Goal: Understand process/instructions

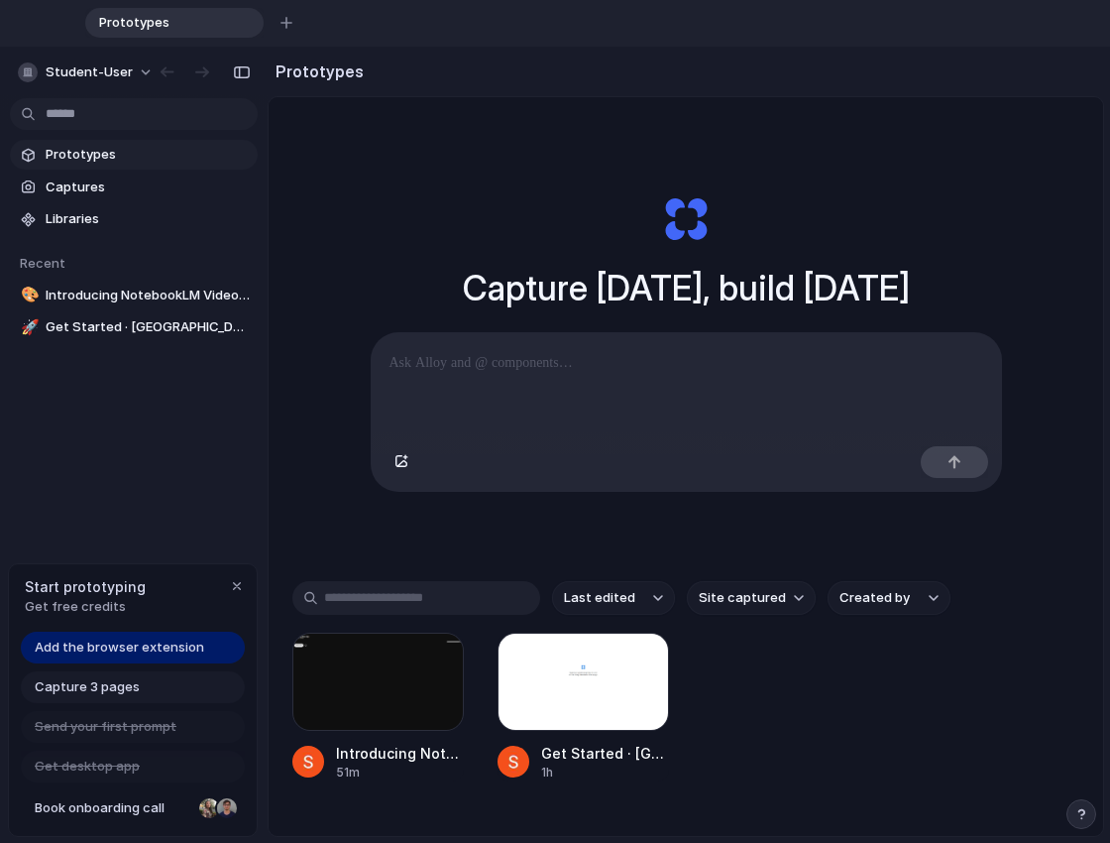
click at [694, 232] on div "Capture [DATE], build [DATE] Clone web app Clone screenshot Start from existing…" at bounding box center [685, 343] width 787 height 444
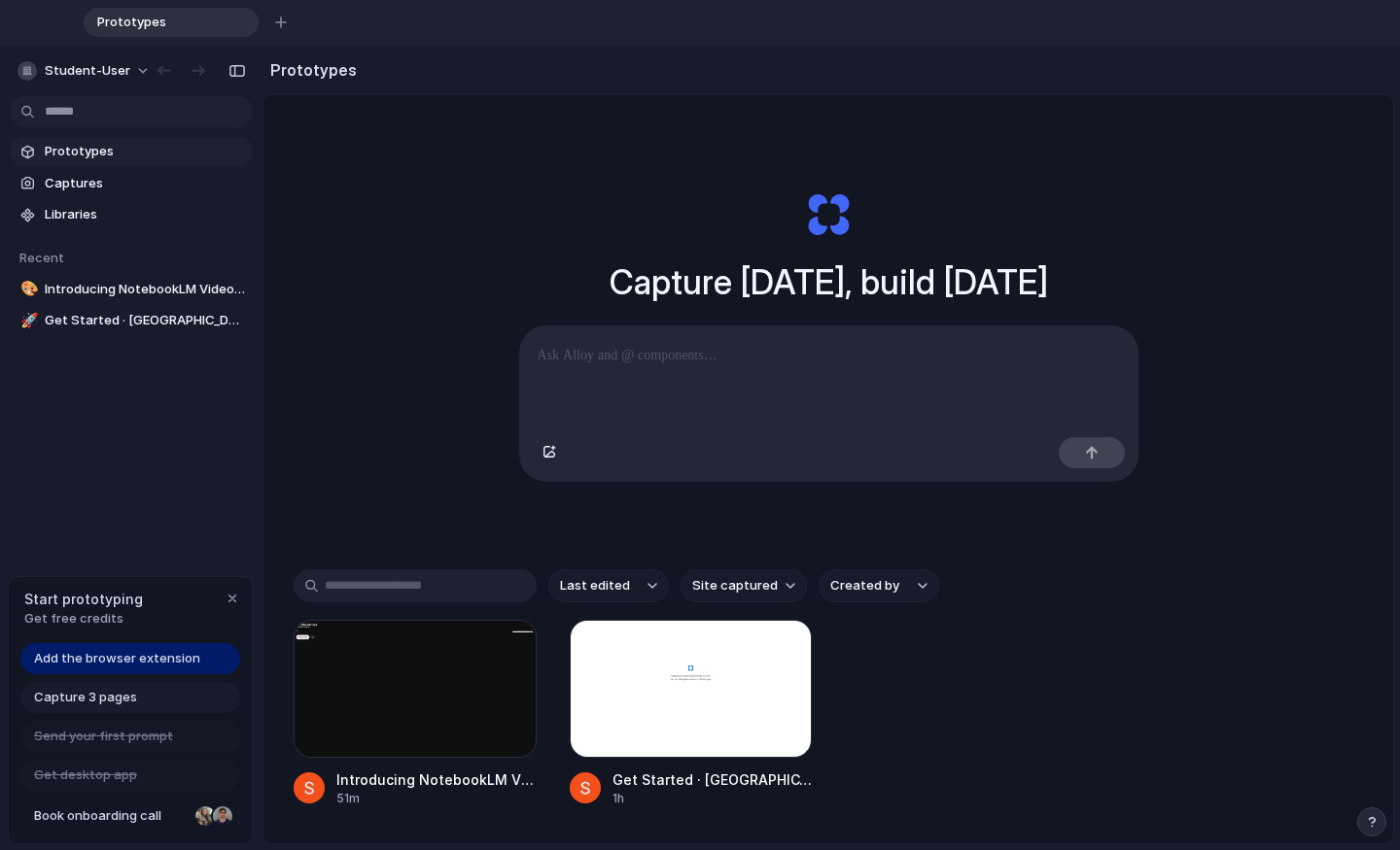
click at [85, 659] on span "Add the browser extension" at bounding box center [118, 659] width 167 height 20
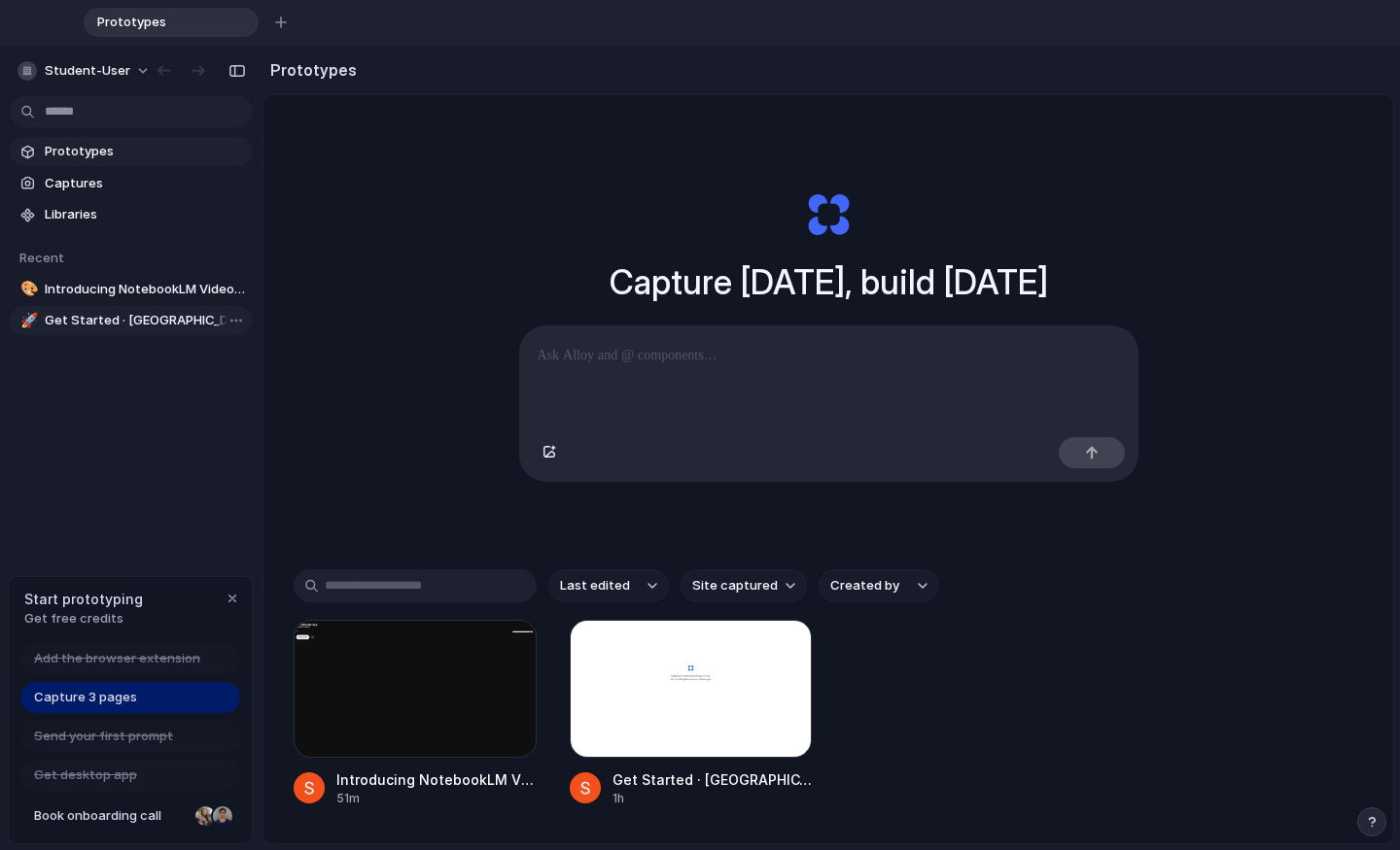
click at [79, 323] on span "Get Started · [GEOGRAPHIC_DATA]" at bounding box center [145, 321] width 200 height 20
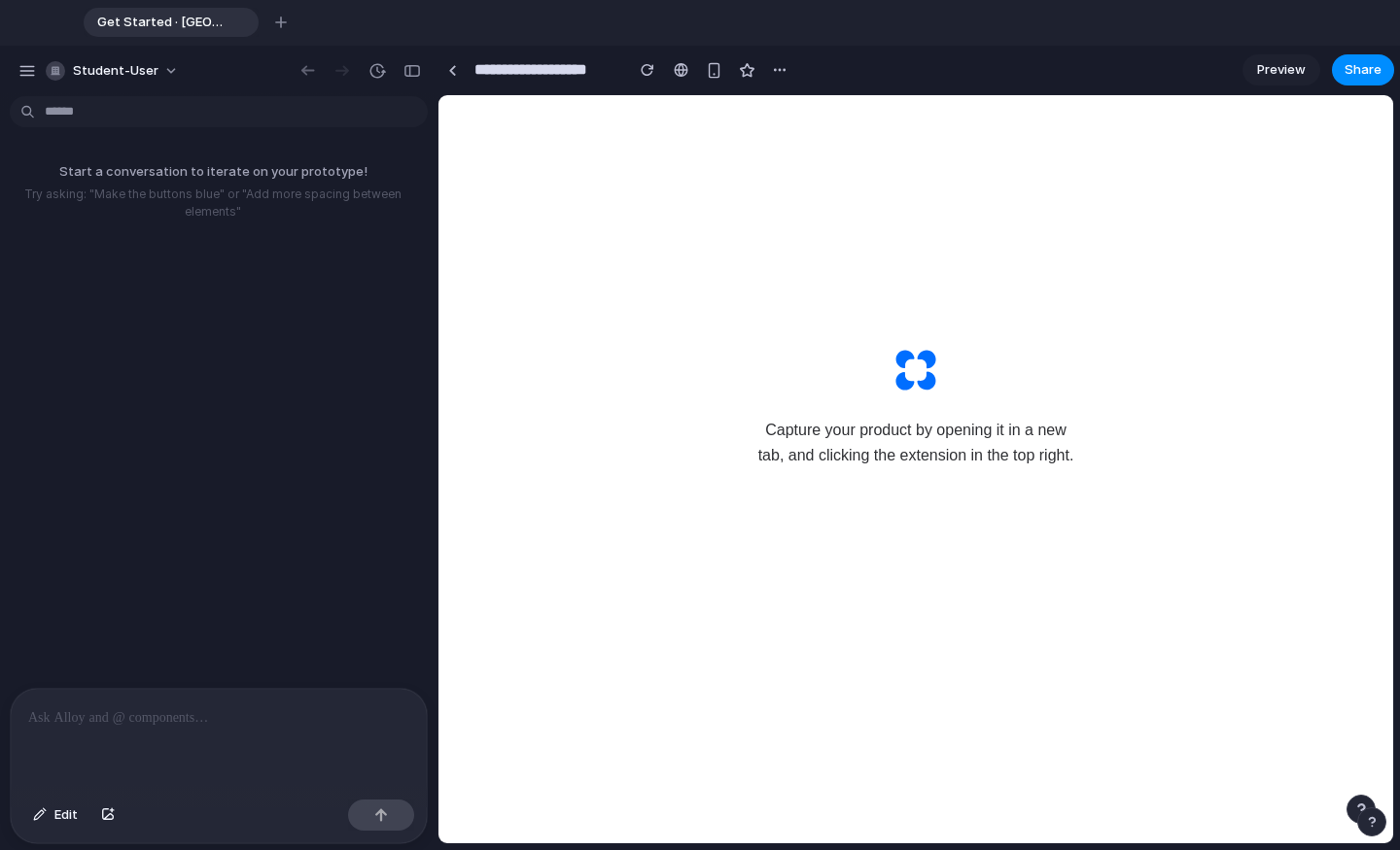
click at [875, 423] on span "Capture your product by opening it in a new tab, and clicking the extension in …" at bounding box center [916, 442] width 389 height 50
drag, startPoint x: 941, startPoint y: 370, endPoint x: 958, endPoint y: 401, distance: 35.4
click at [958, 401] on div "Capture your product by opening it in a new tab, and clicking the extension in …" at bounding box center [916, 407] width 389 height 122
click at [717, 75] on div "button" at bounding box center [714, 70] width 17 height 17
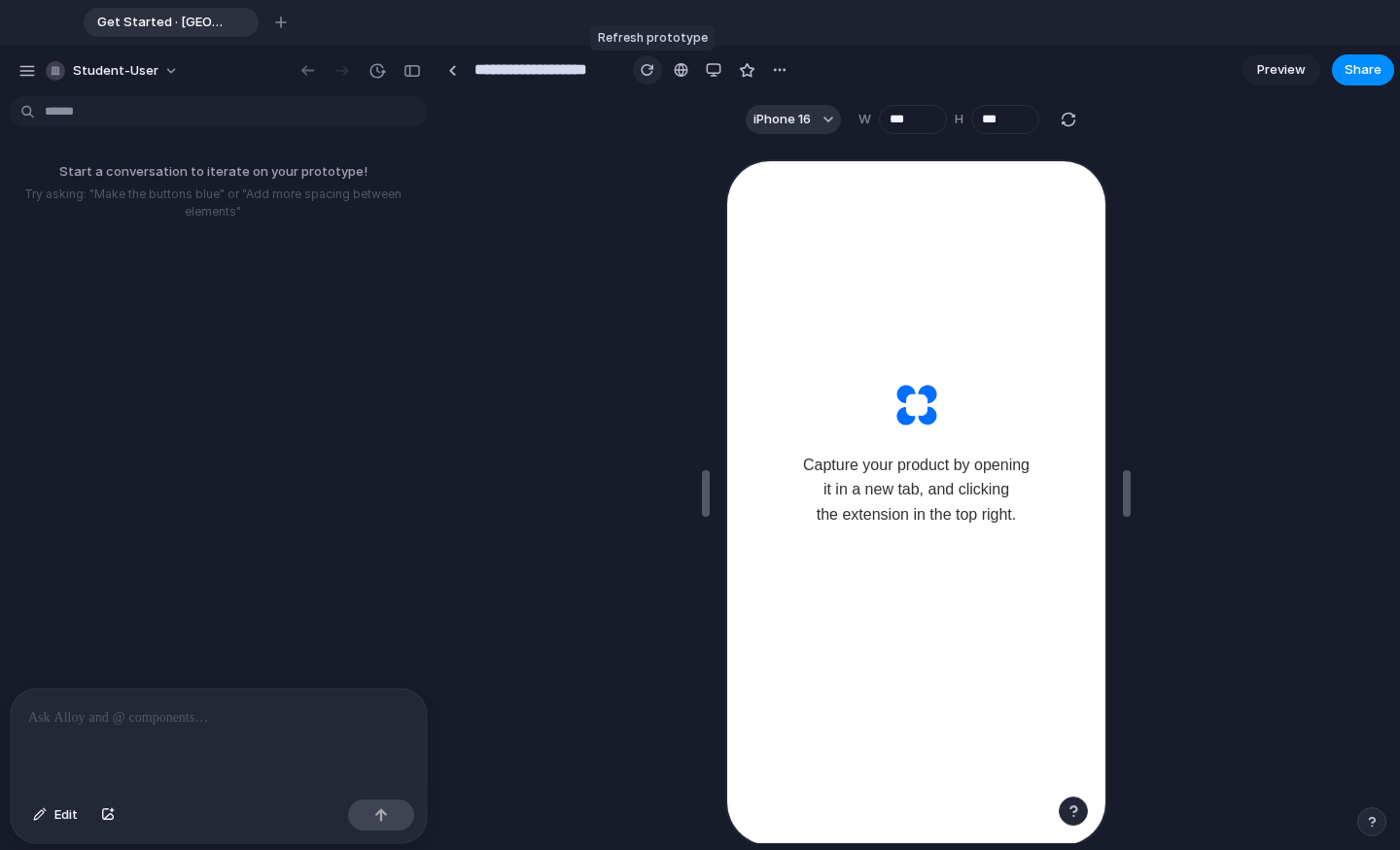
click at [657, 74] on button "button" at bounding box center [647, 71] width 29 height 29
click at [682, 74] on div at bounding box center [680, 70] width 15 height 16
click at [710, 72] on div "button" at bounding box center [714, 70] width 16 height 16
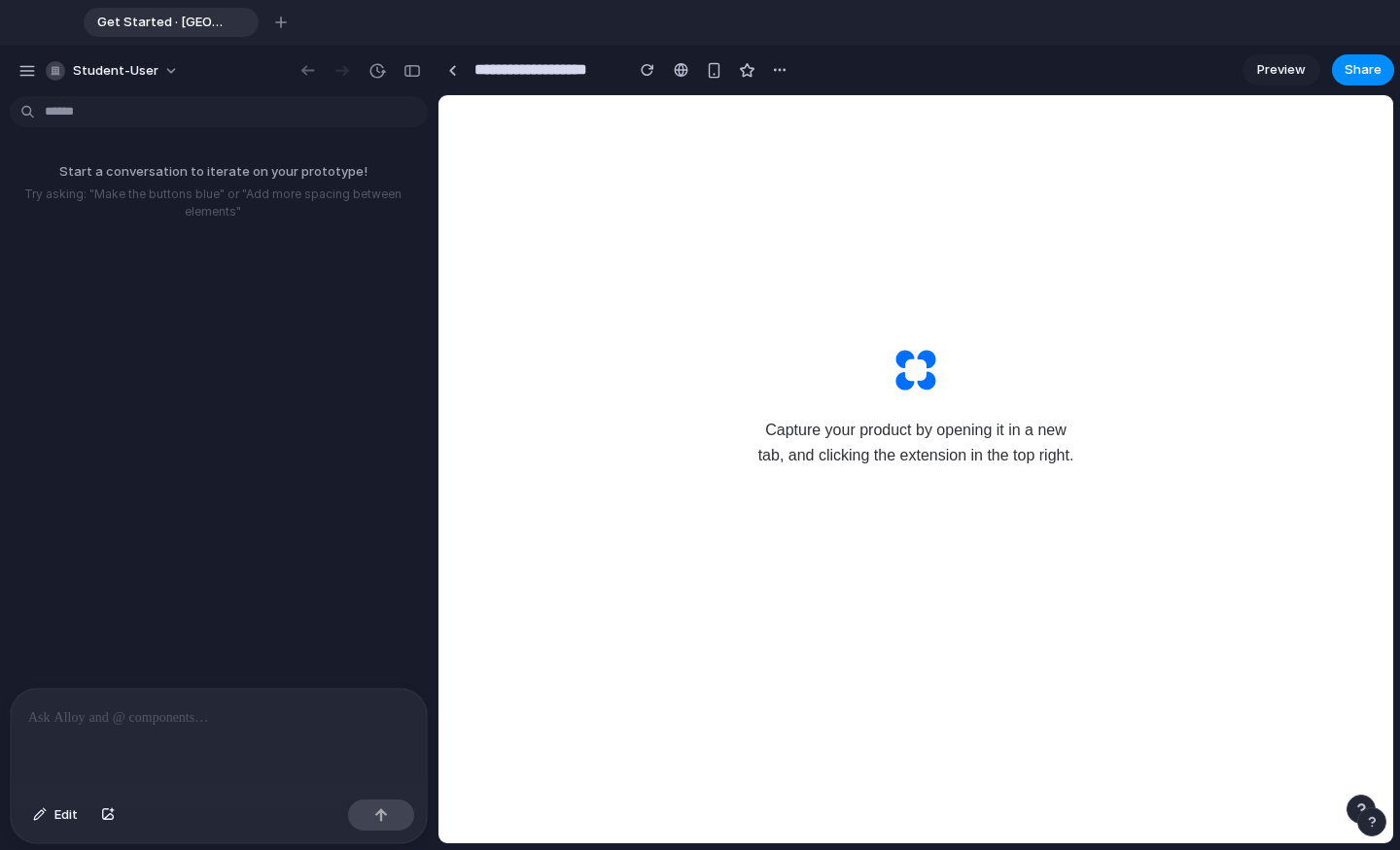
click at [107, 751] on div at bounding box center [219, 740] width 416 height 103
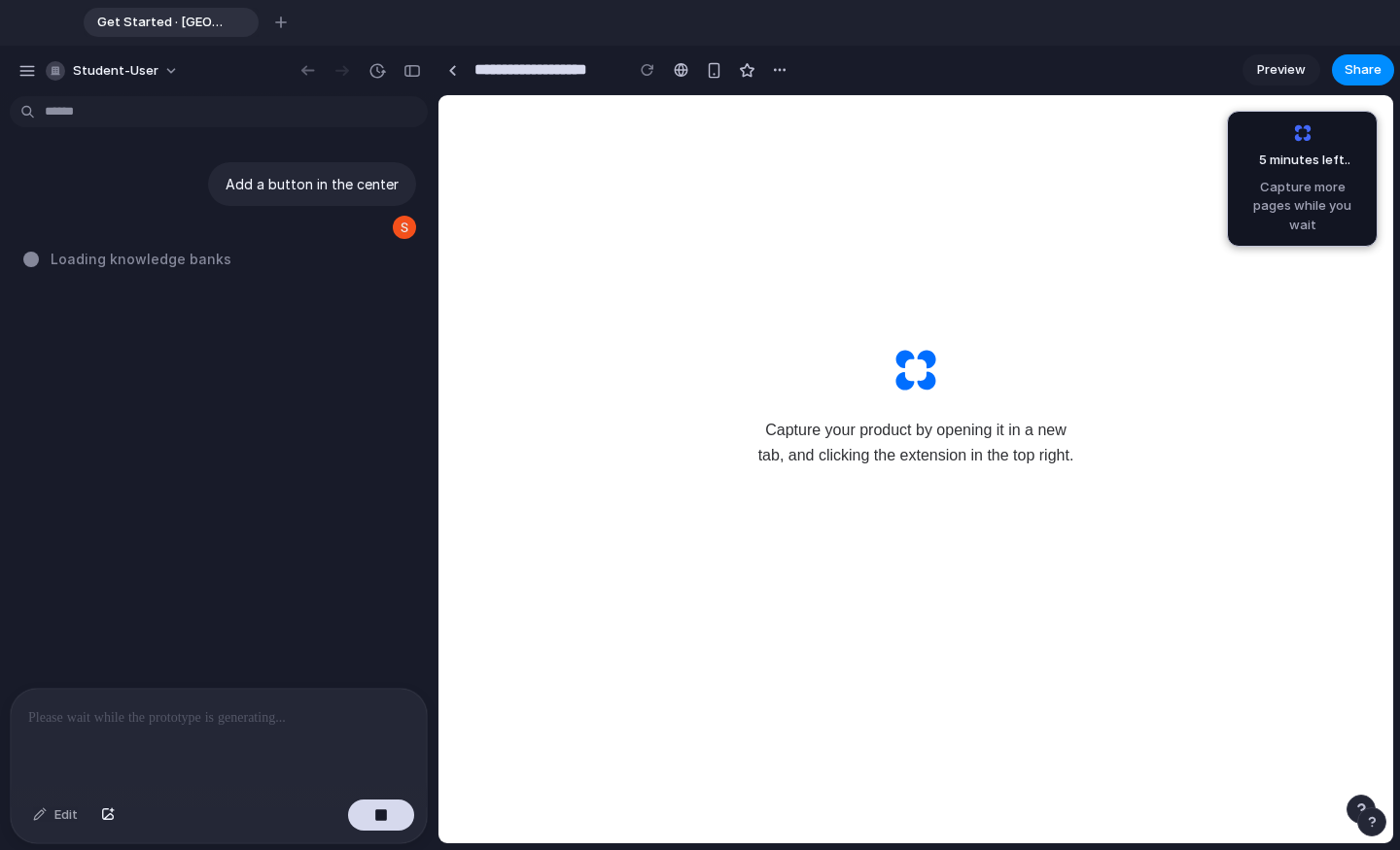
click at [1087, 206] on span "Capture more pages while you wait" at bounding box center [1302, 206] width 125 height 57
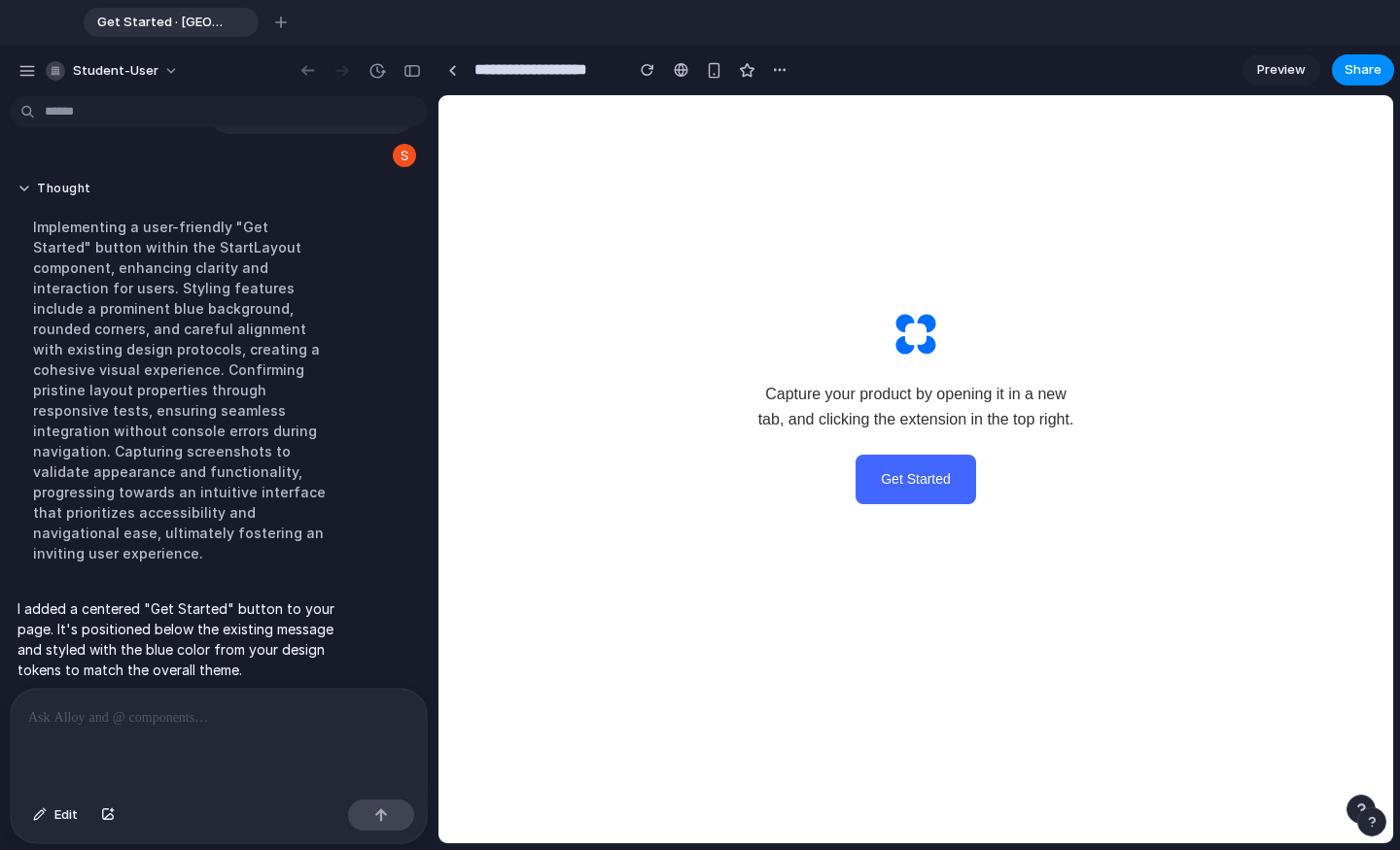
click at [897, 474] on button "Get Started" at bounding box center [915, 479] width 121 height 49
click at [178, 753] on div at bounding box center [219, 740] width 416 height 103
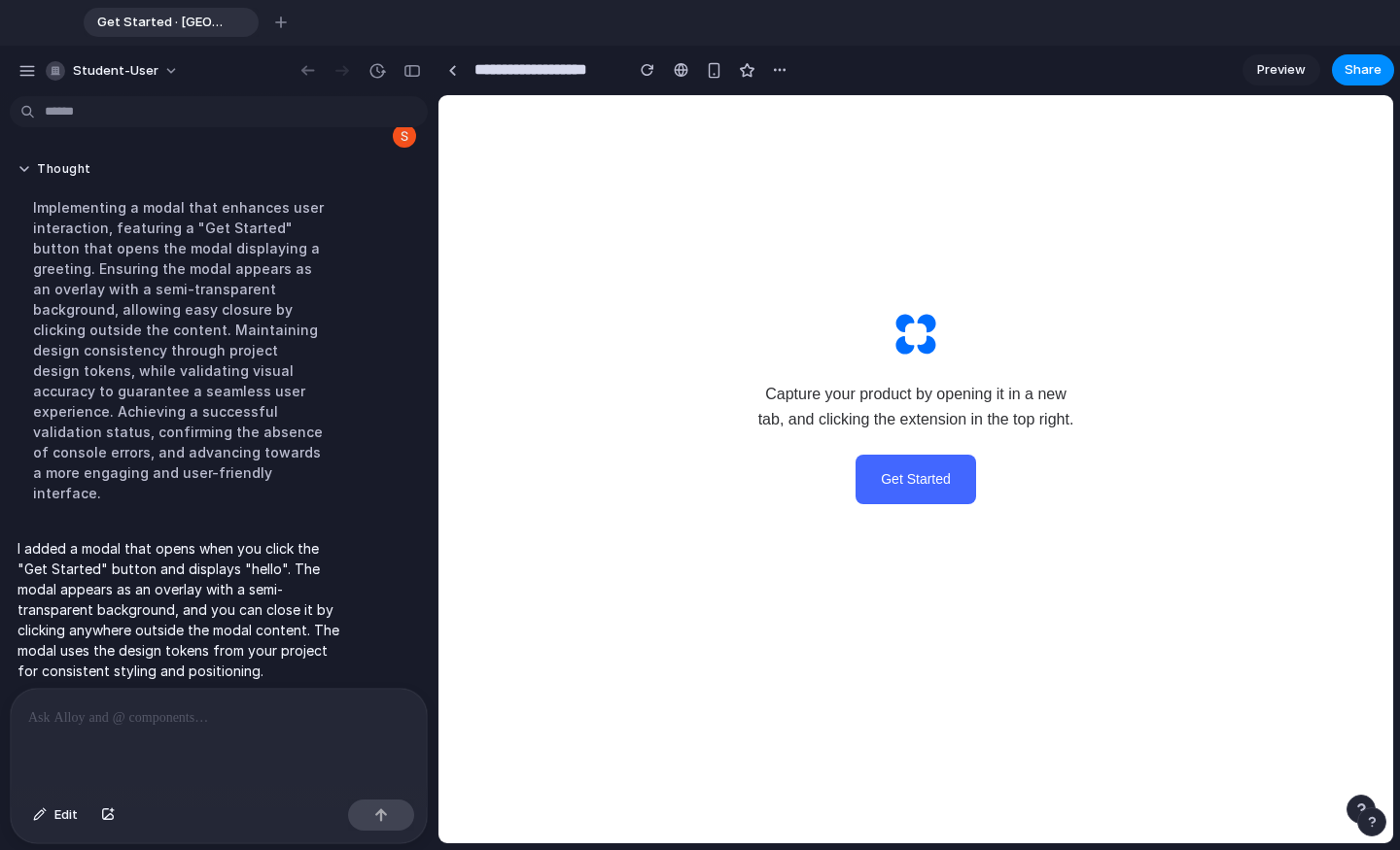
click at [889, 473] on button "Get Started" at bounding box center [915, 479] width 121 height 49
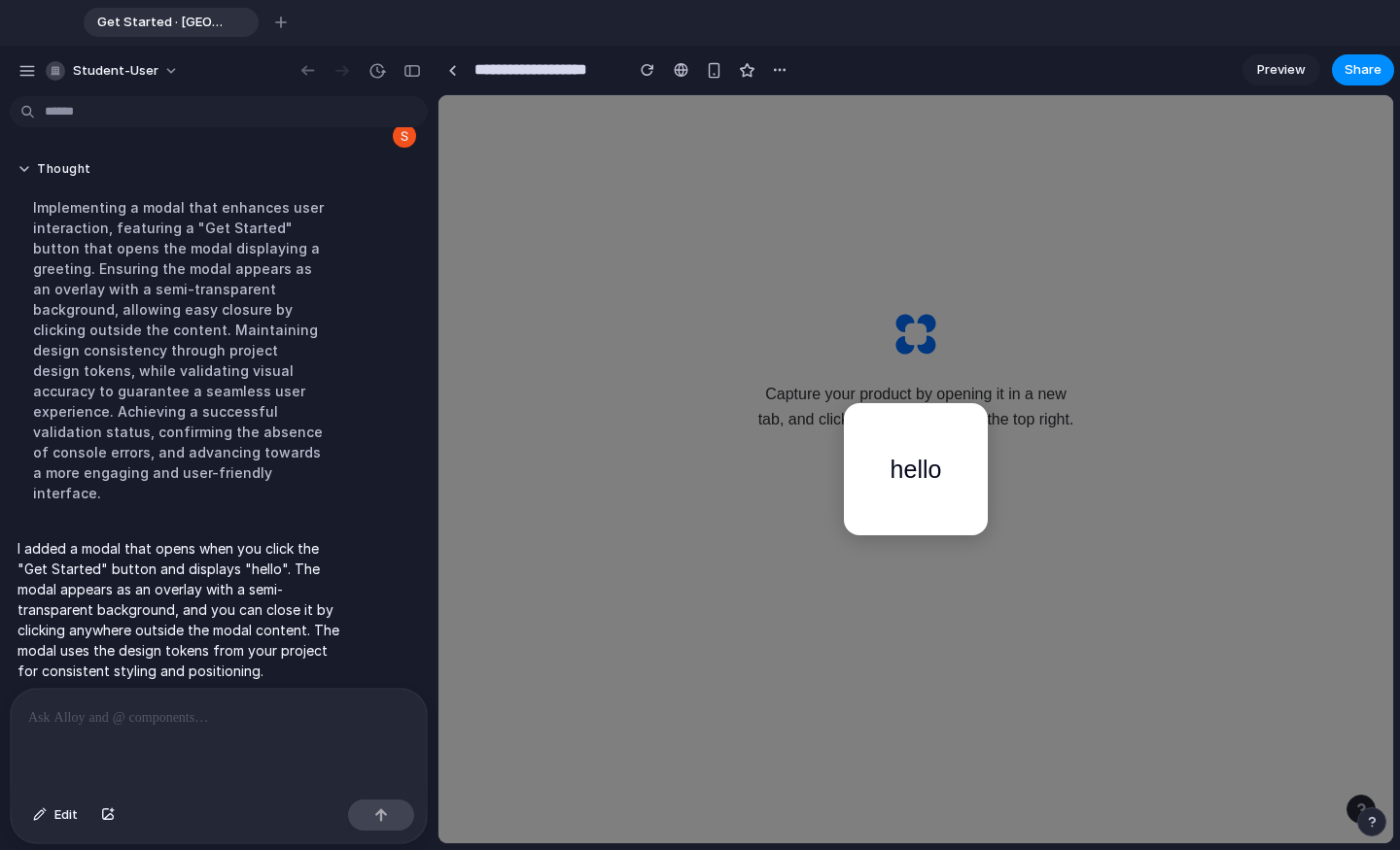
click at [889, 473] on div "hello" at bounding box center [917, 469] width 145 height 132
click at [850, 313] on div "hello" at bounding box center [916, 469] width 955 height 748
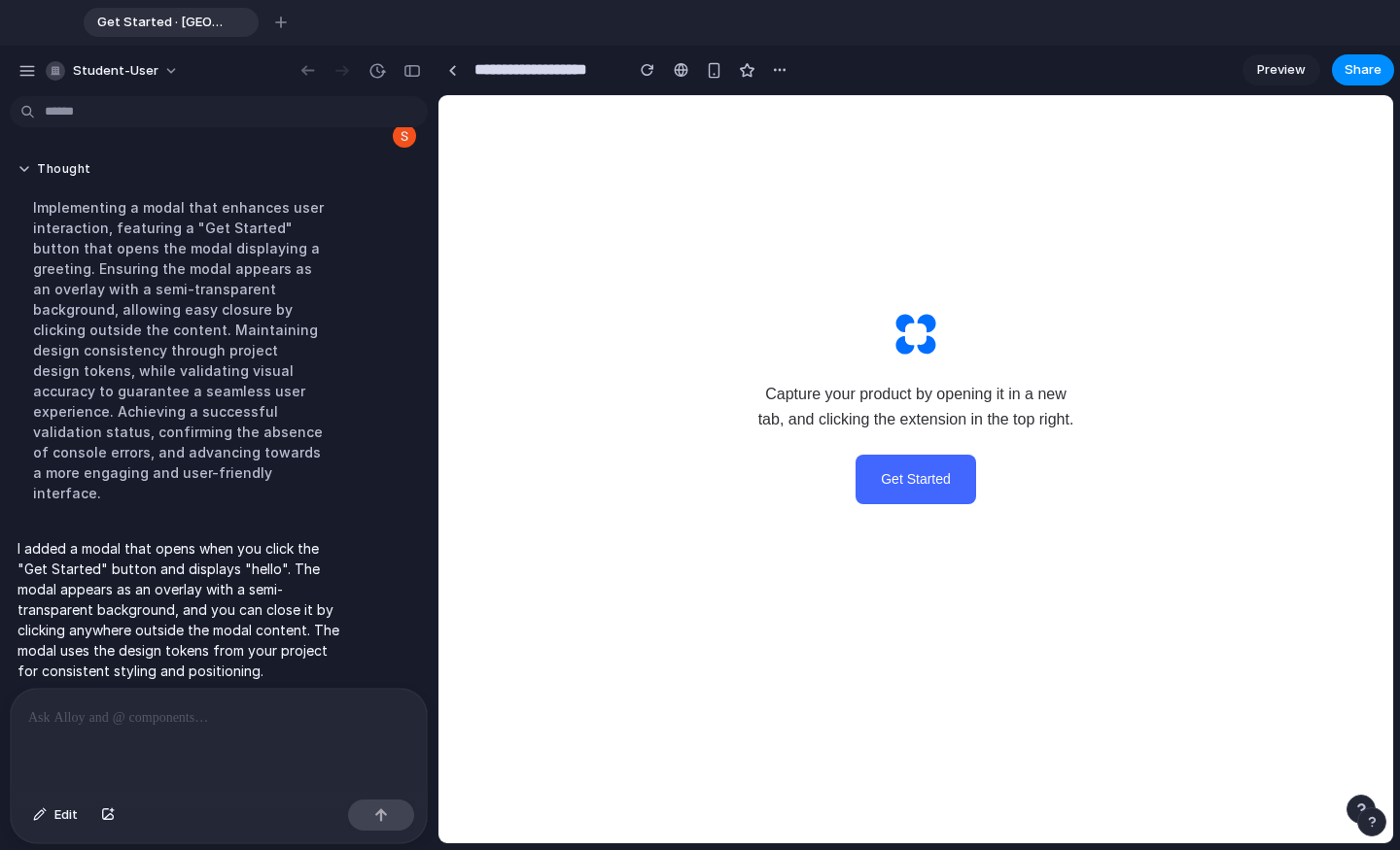
click at [931, 513] on div "Capture your product by opening it in a new tab, and clicking the extension in …" at bounding box center [916, 408] width 427 height 488
click at [931, 502] on button "Get Started" at bounding box center [915, 479] width 121 height 49
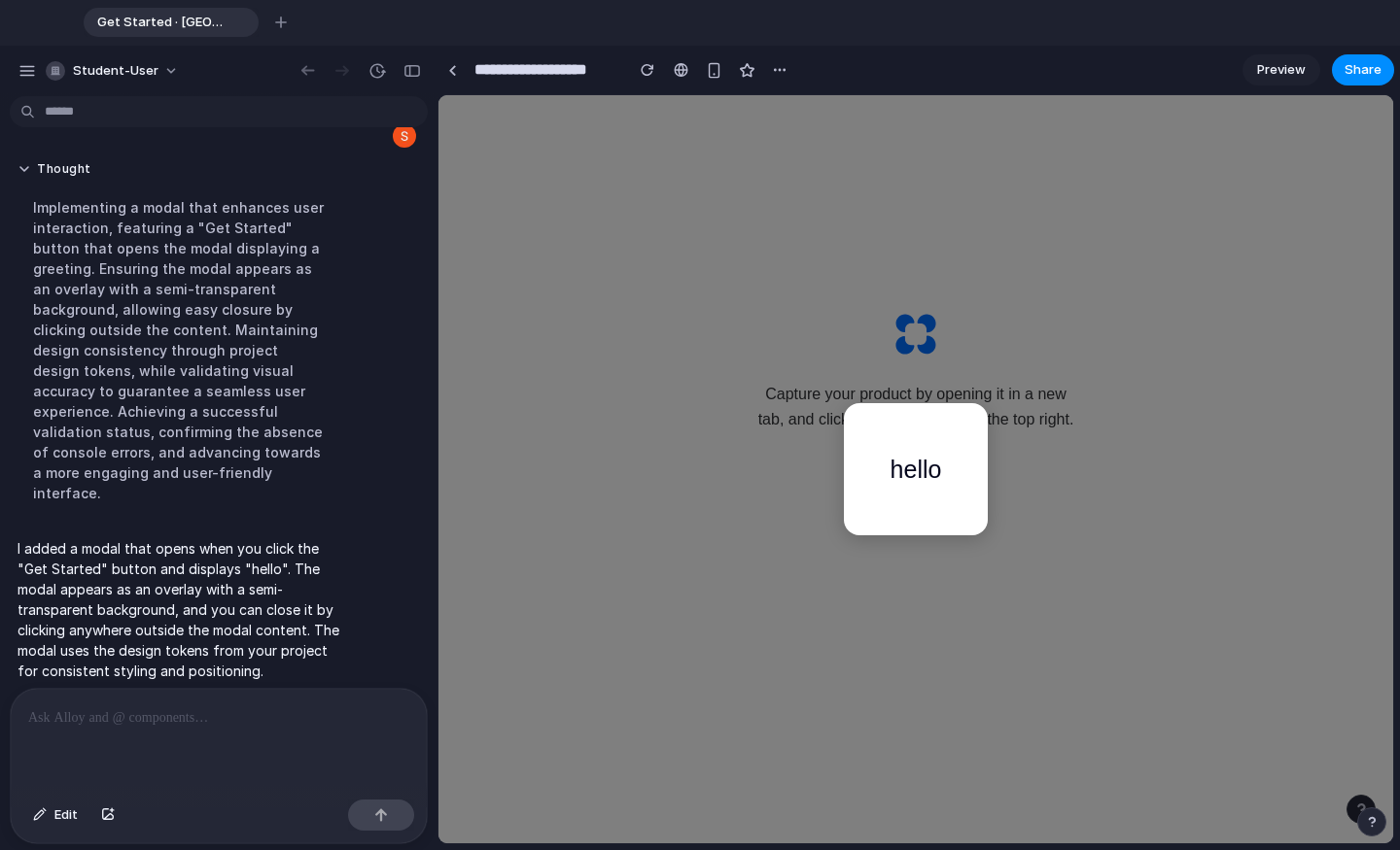
click at [991, 276] on div "hello" at bounding box center [916, 469] width 955 height 748
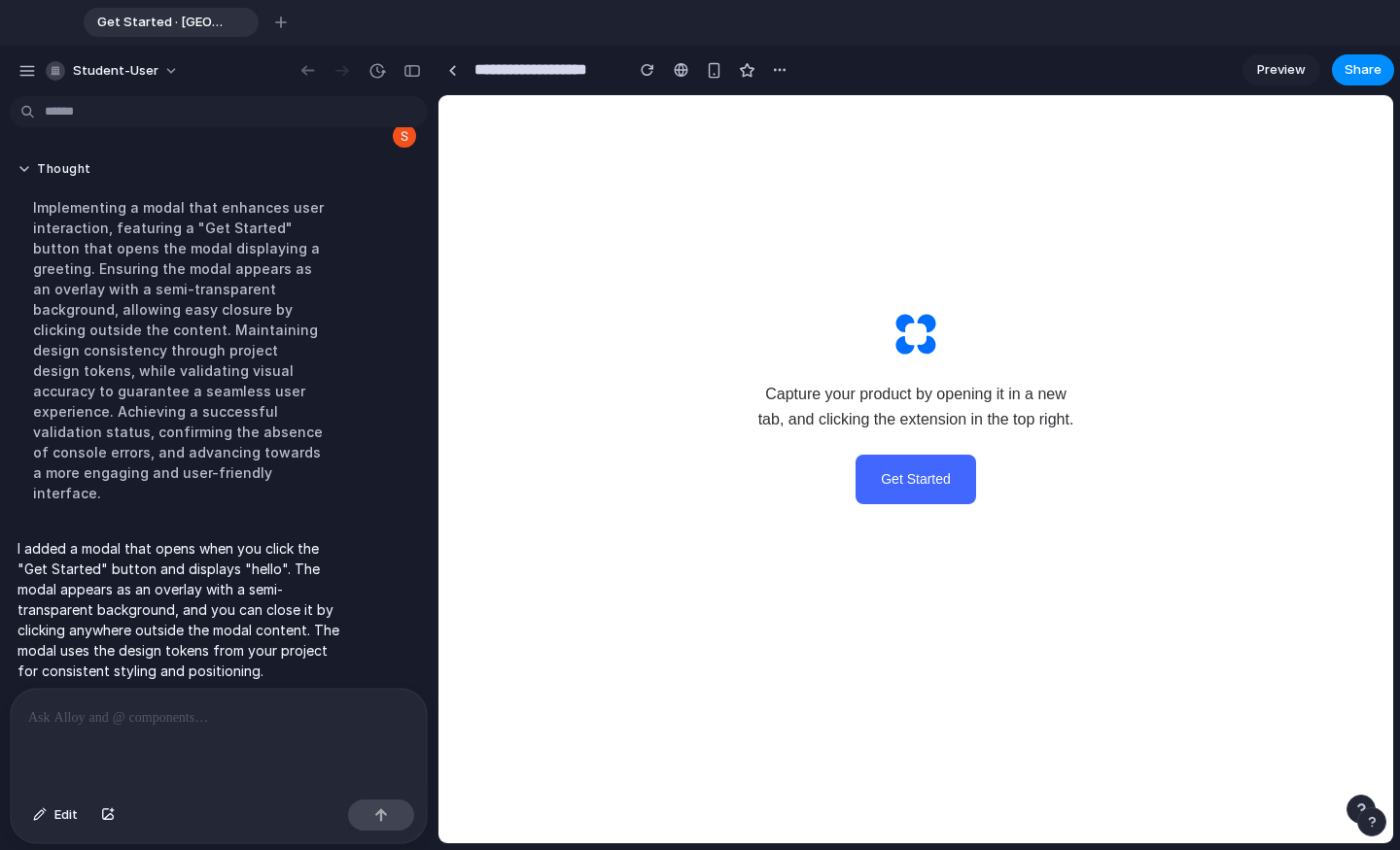
click at [169, 722] on p at bounding box center [215, 719] width 374 height 24
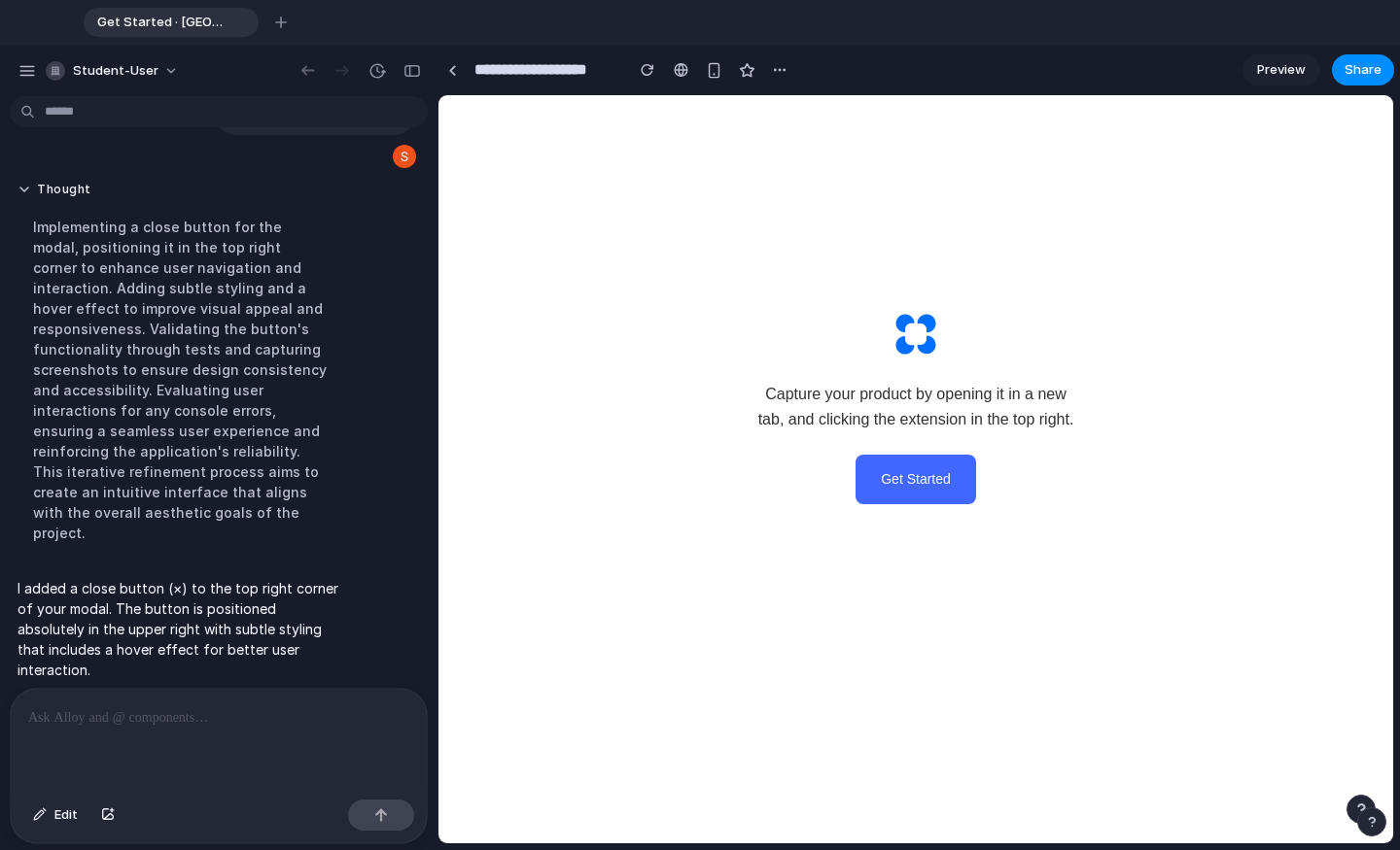
click at [909, 488] on button "Get Started" at bounding box center [915, 479] width 121 height 49
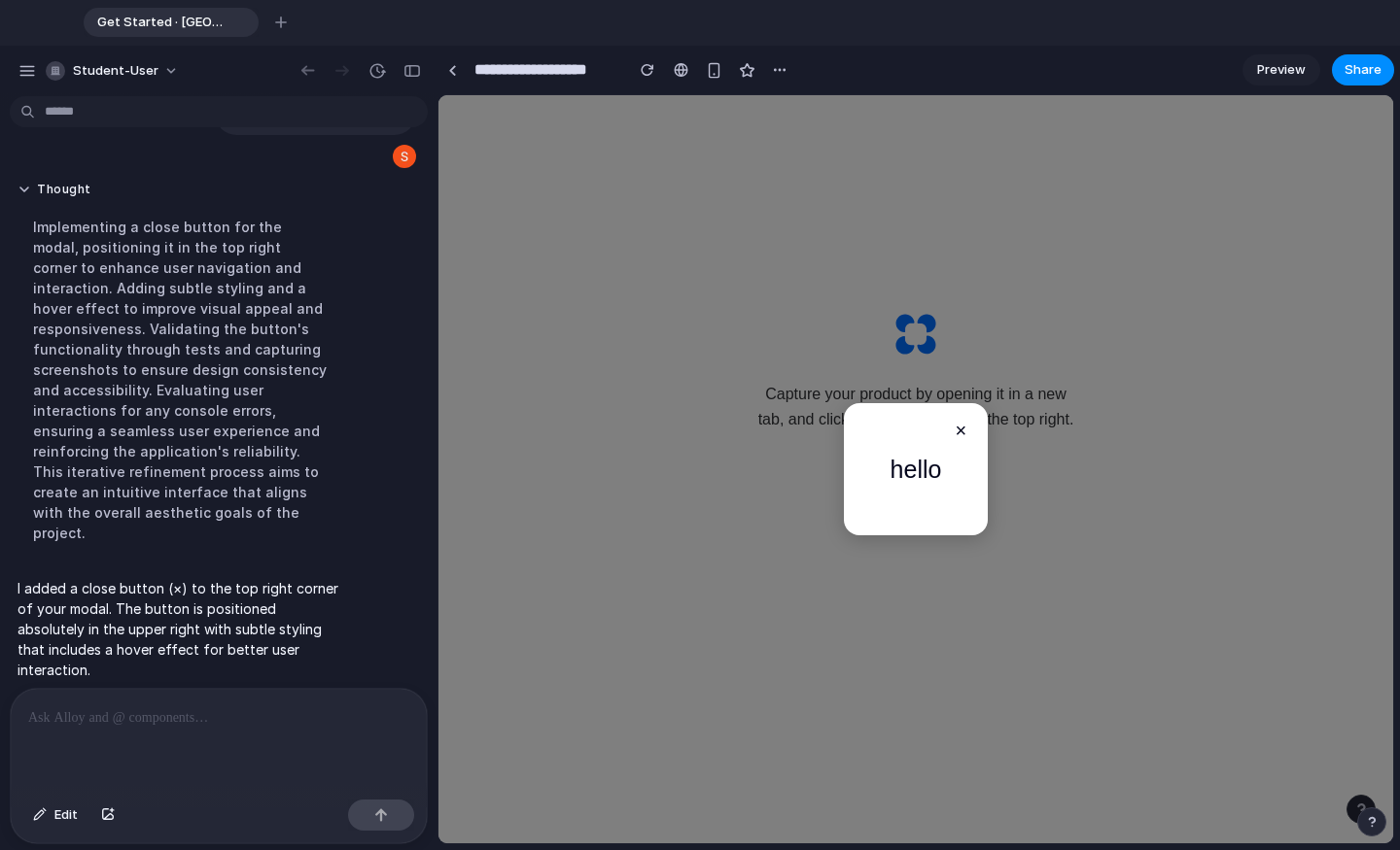
click at [954, 428] on button "×" at bounding box center [961, 430] width 24 height 24
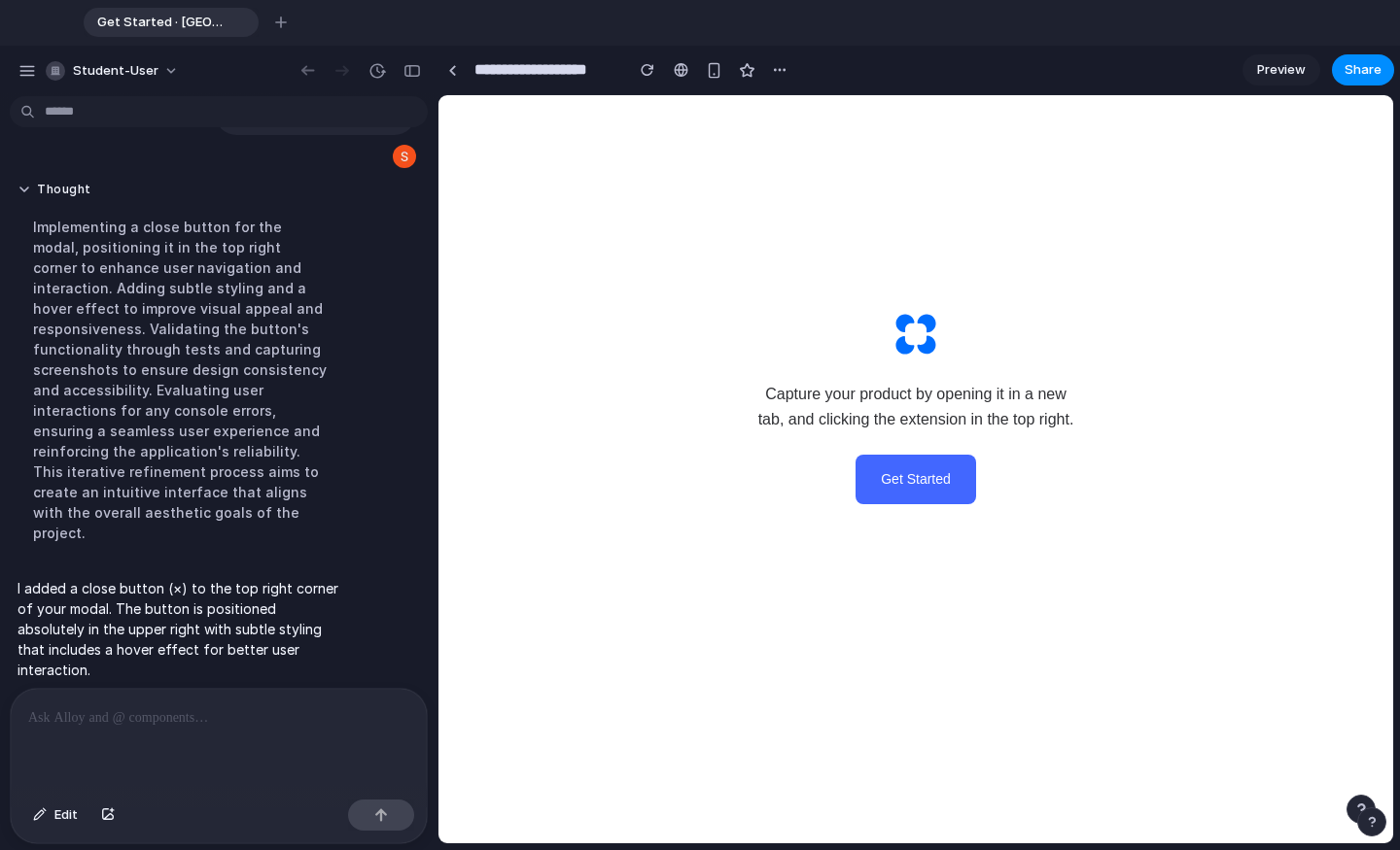
click at [200, 736] on div at bounding box center [219, 740] width 416 height 103
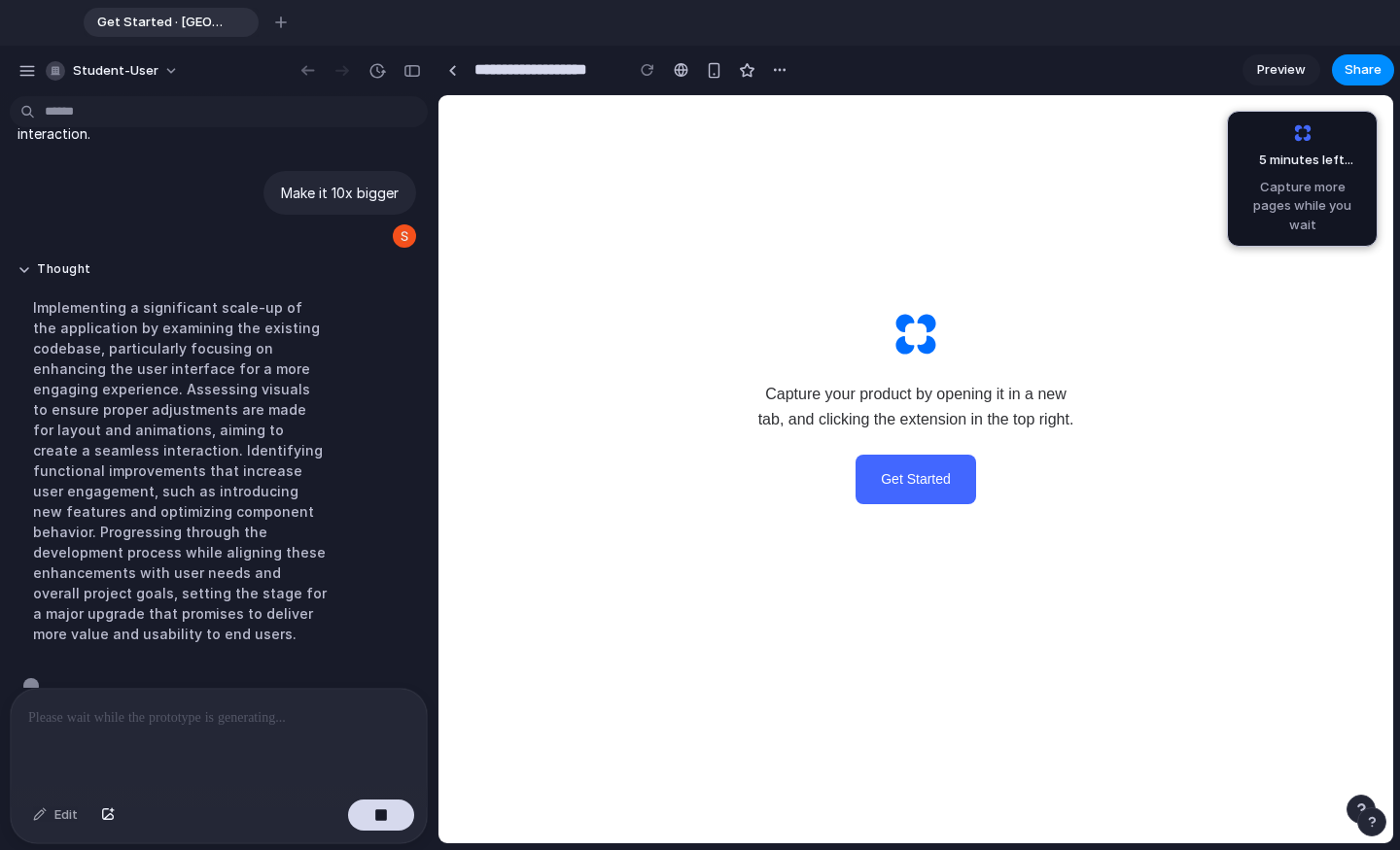
scroll to position [829, 0]
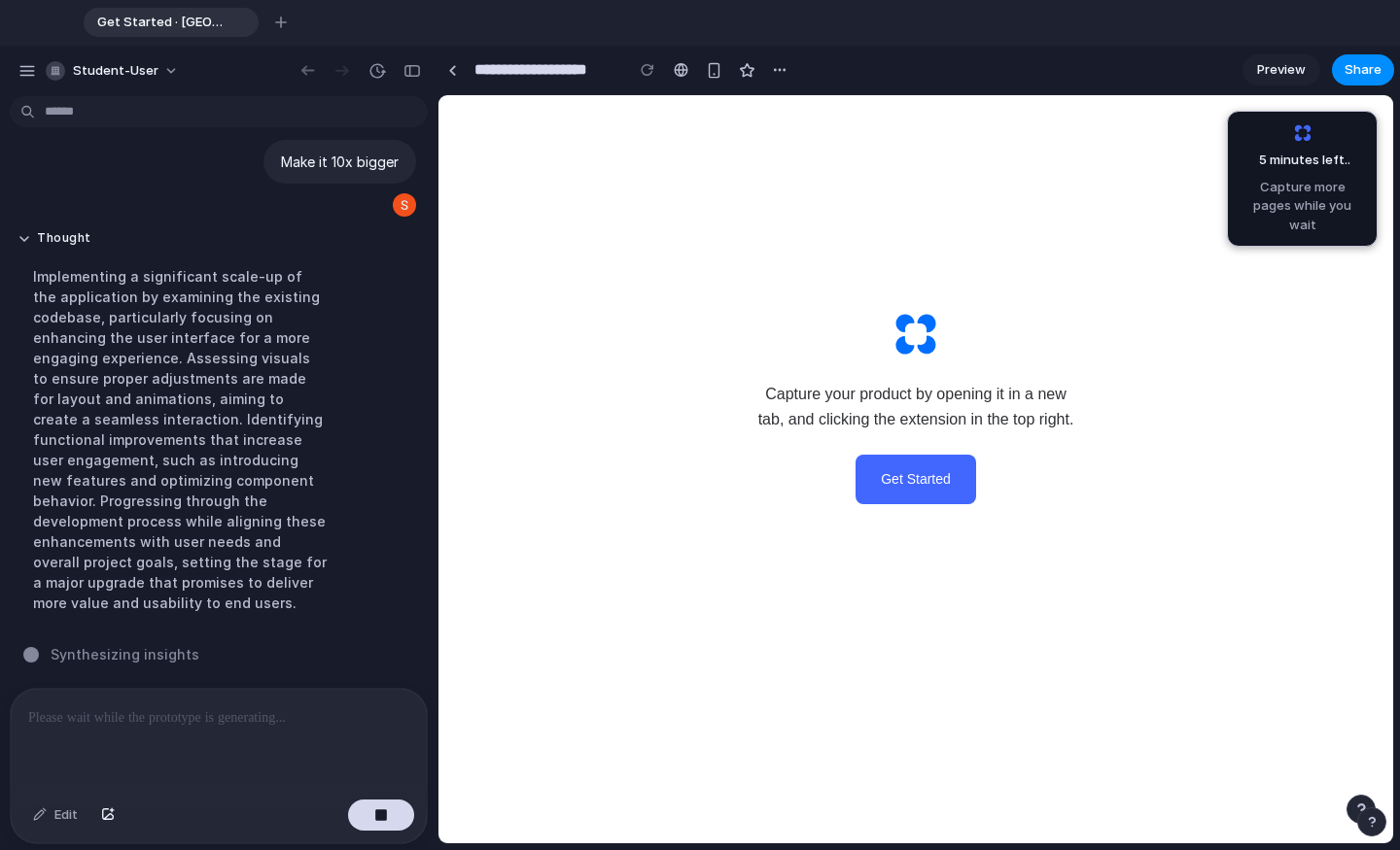
click at [191, 746] on div at bounding box center [219, 740] width 416 height 103
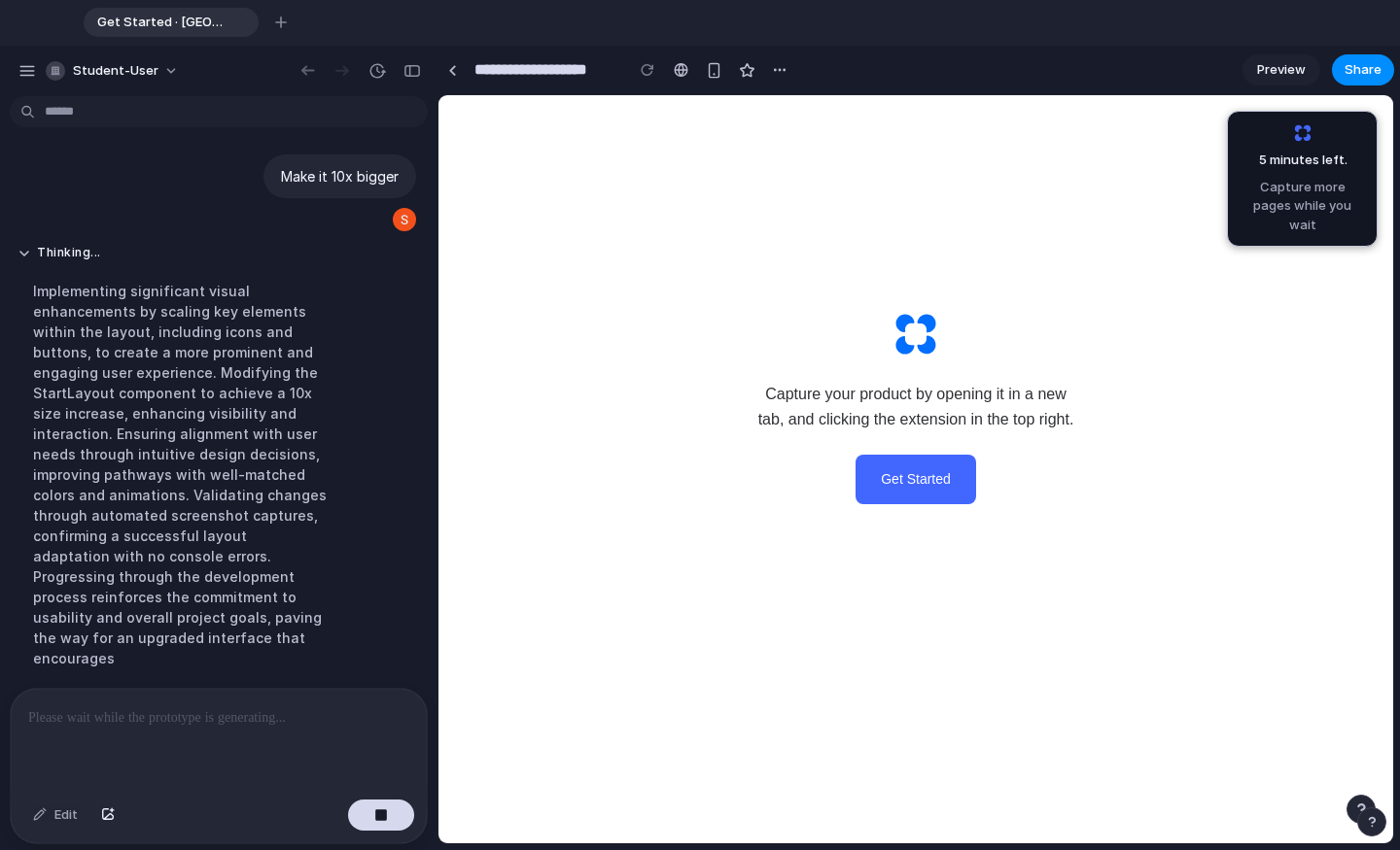
scroll to position [870, 0]
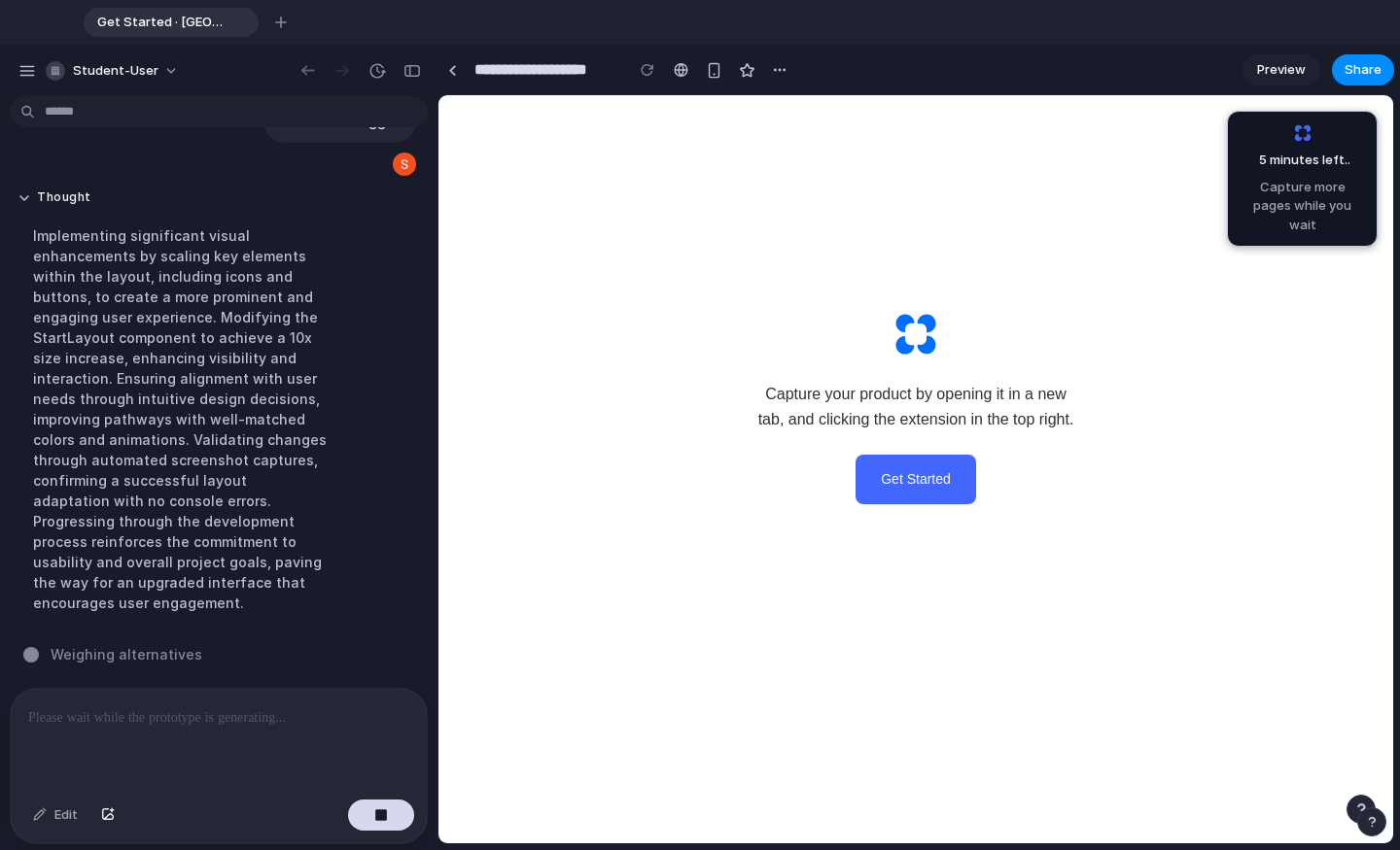
click at [941, 489] on button "Get Started" at bounding box center [915, 479] width 121 height 49
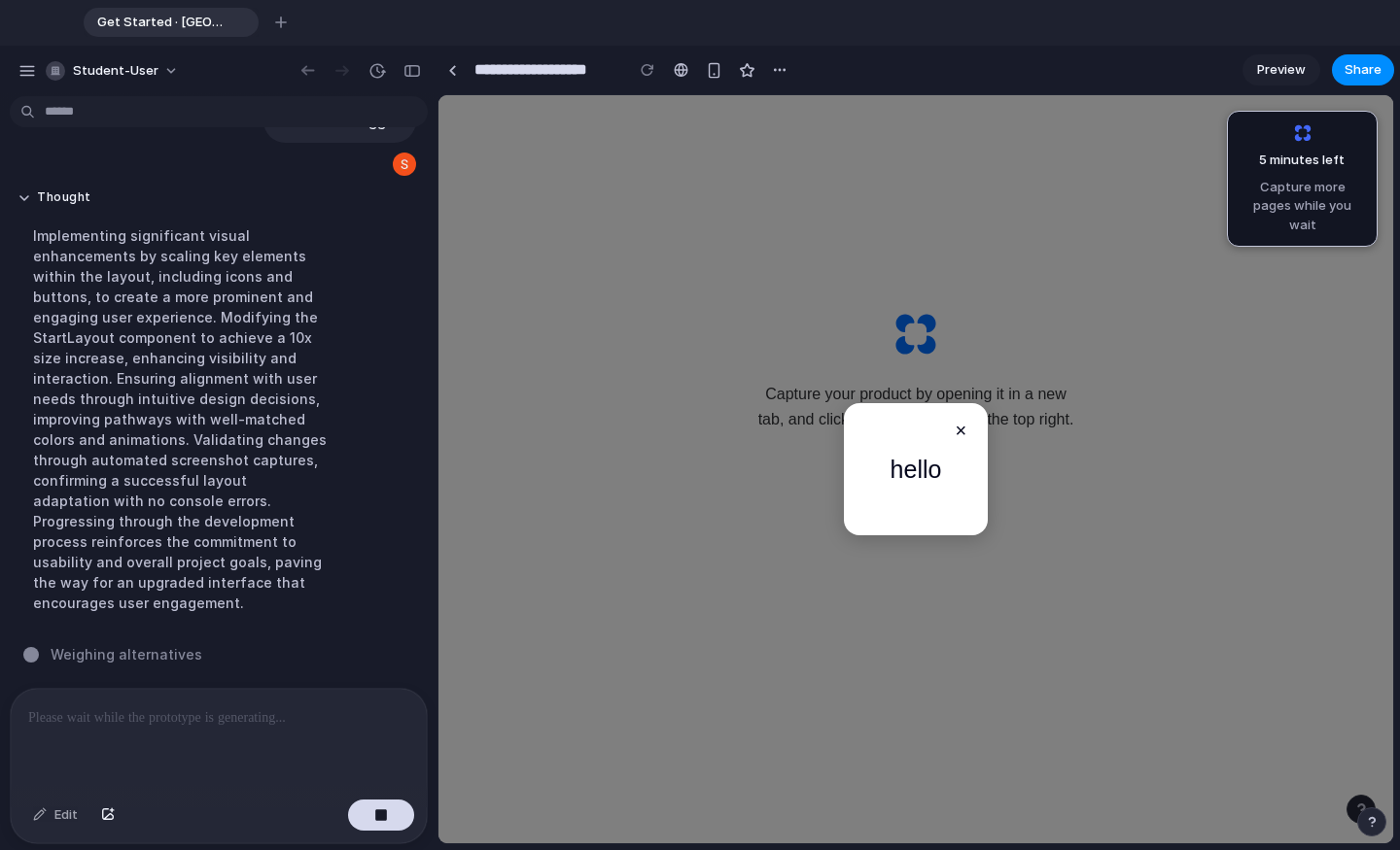
click at [958, 425] on button "×" at bounding box center [961, 430] width 24 height 24
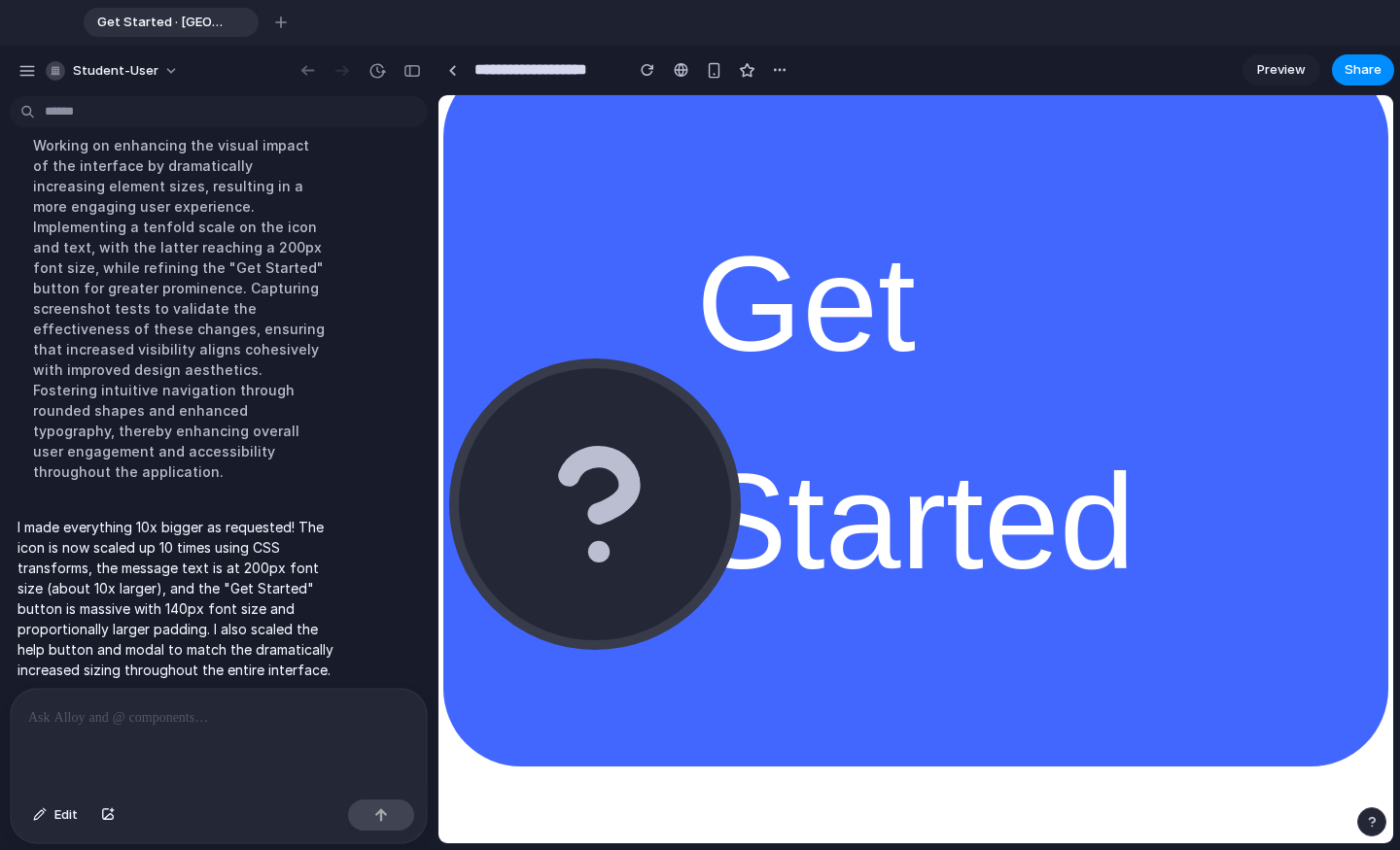
scroll to position [3253, 0]
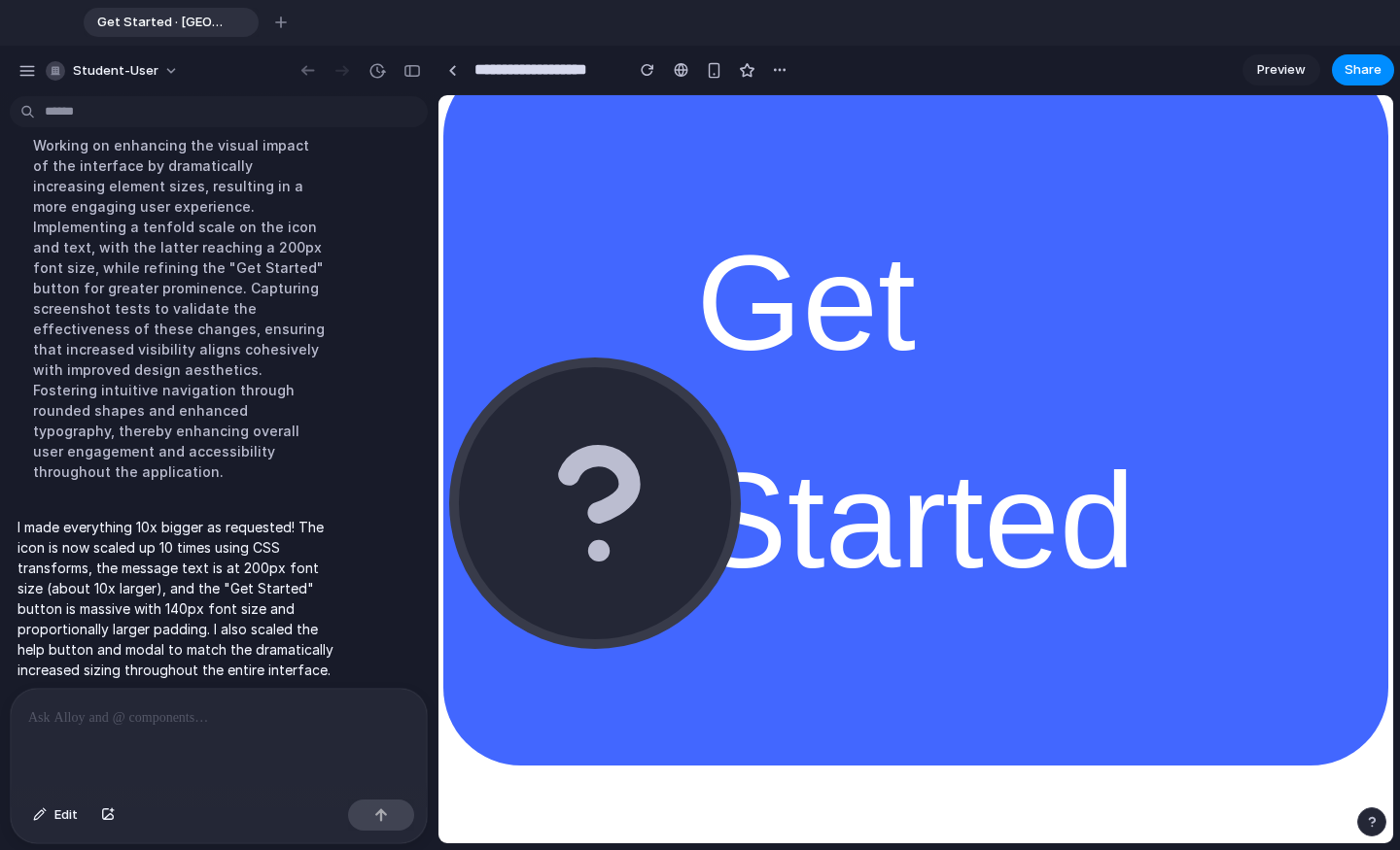
click at [610, 514] on icon "button" at bounding box center [598, 503] width 60 height 95
click at [788, 439] on button "Get Started" at bounding box center [915, 412] width 944 height 708
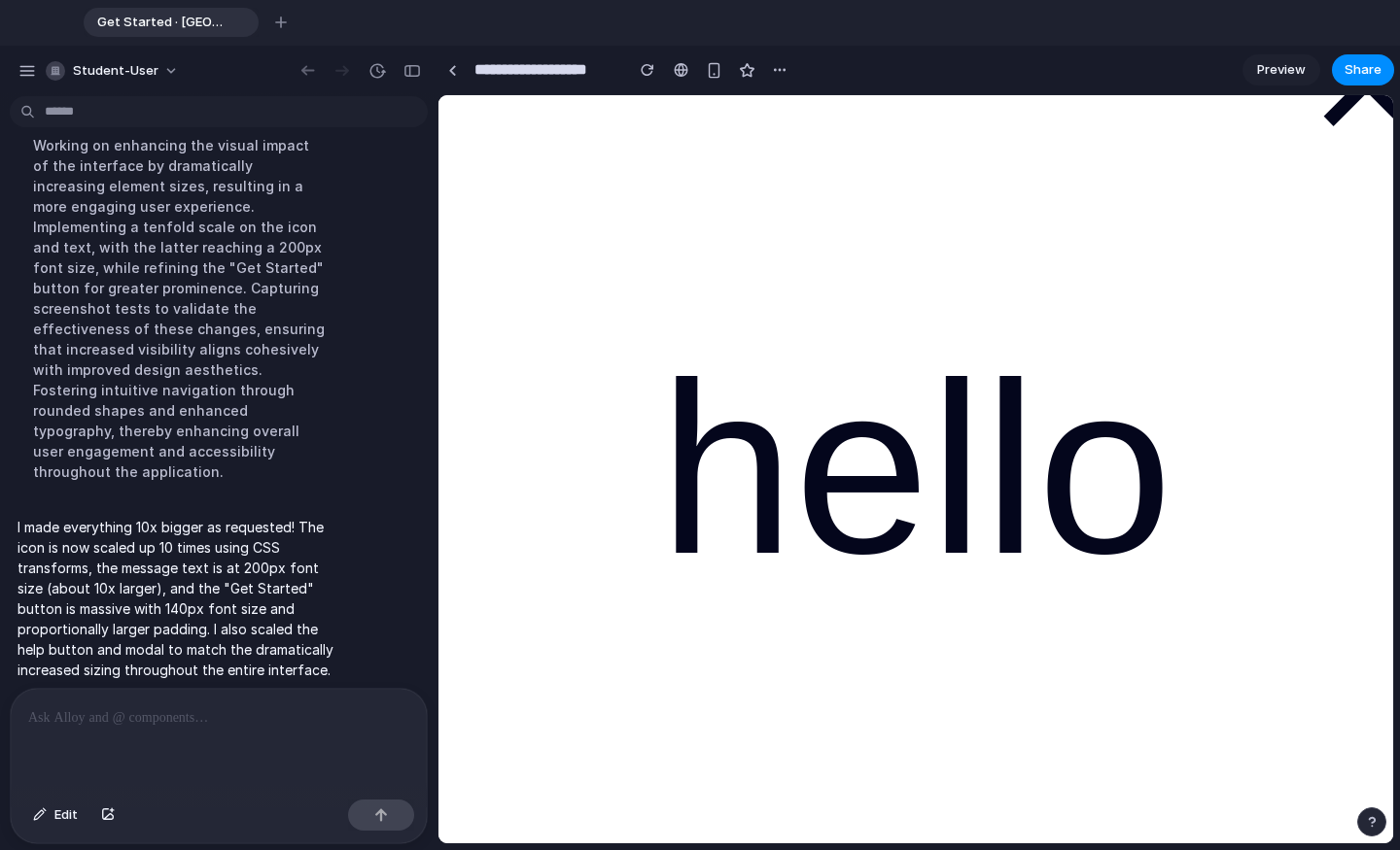
click at [1087, 112] on button "×" at bounding box center [1367, 80] width 233 height 233
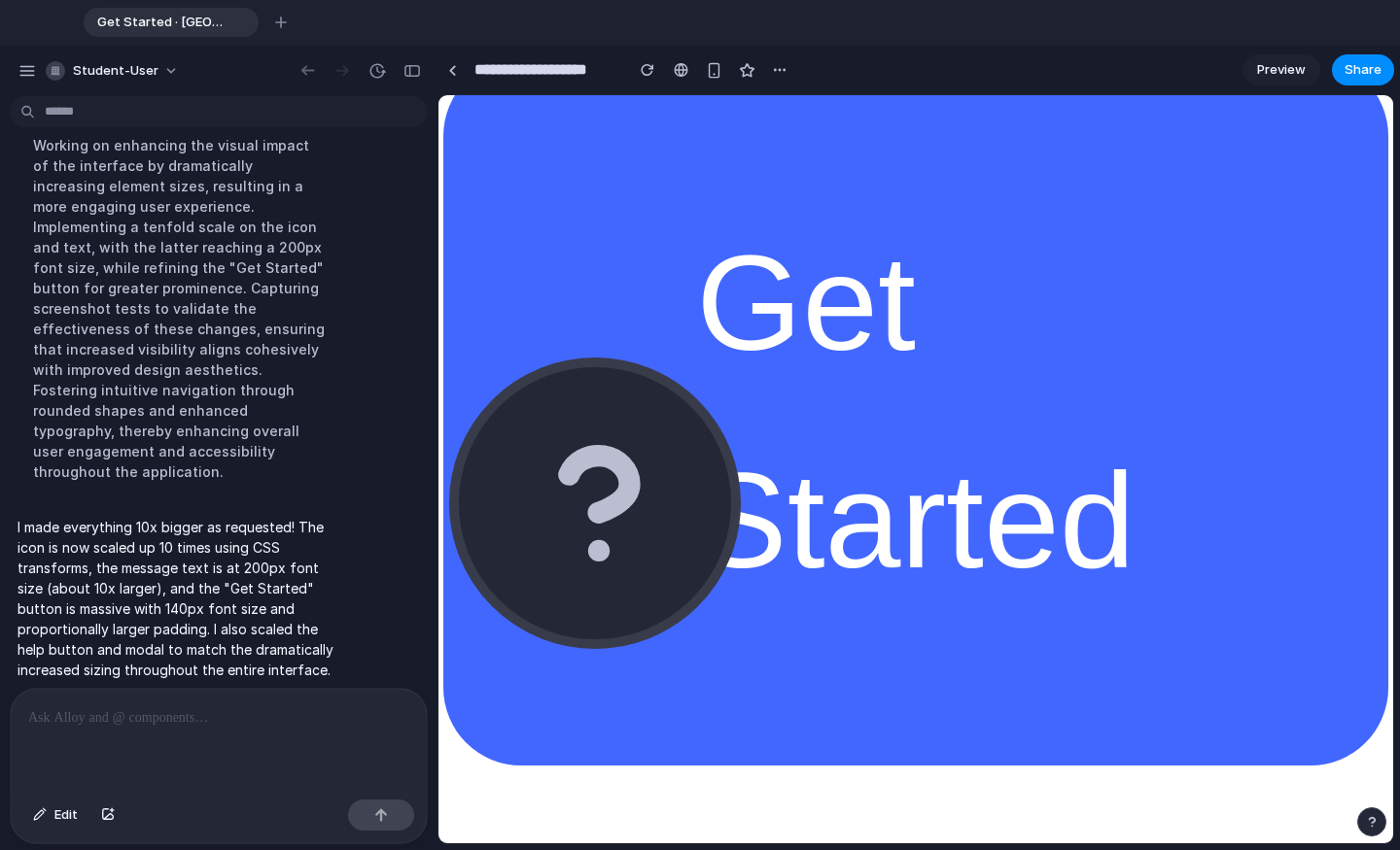
click at [218, 748] on div at bounding box center [219, 740] width 416 height 103
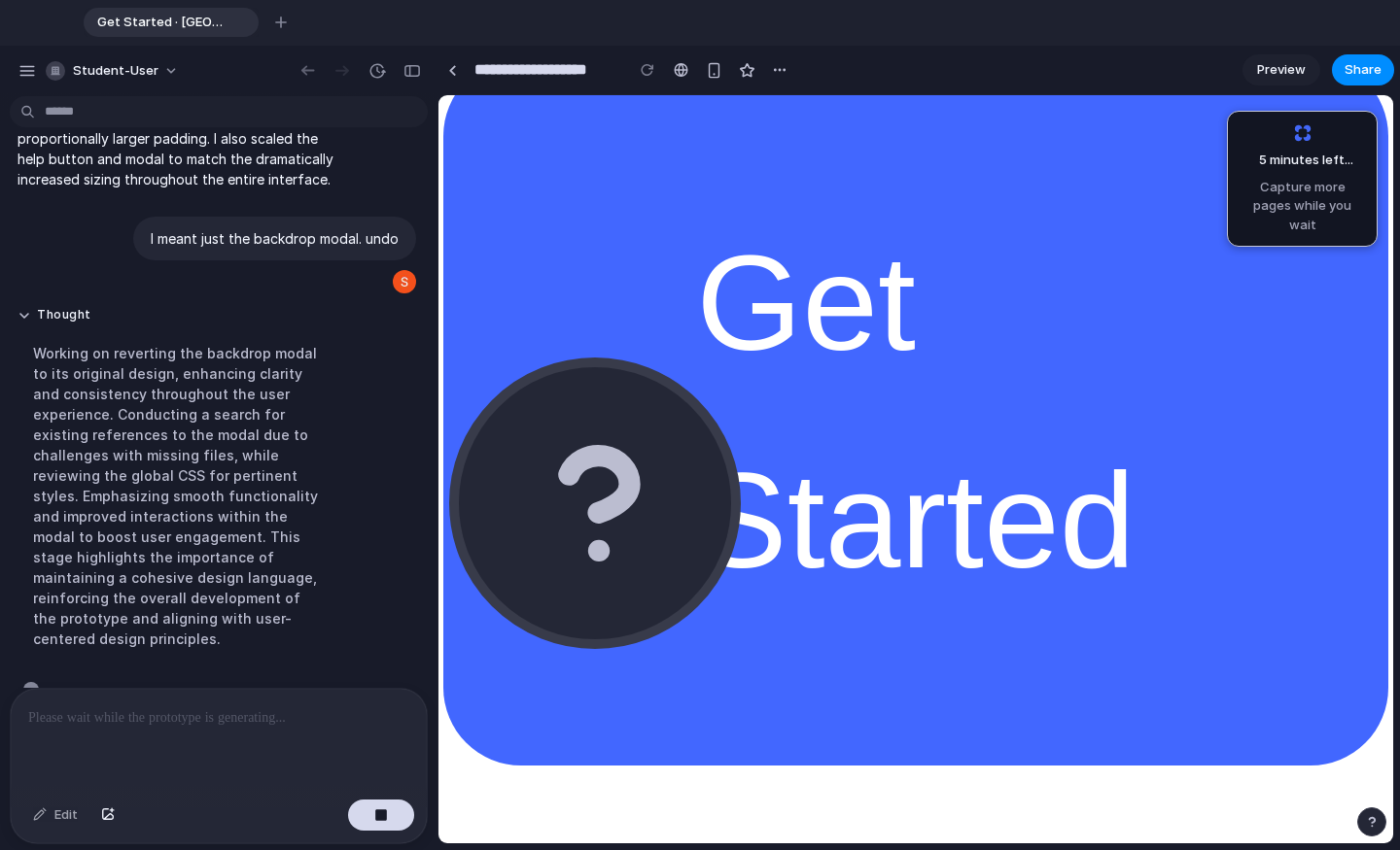
scroll to position [1109, 0]
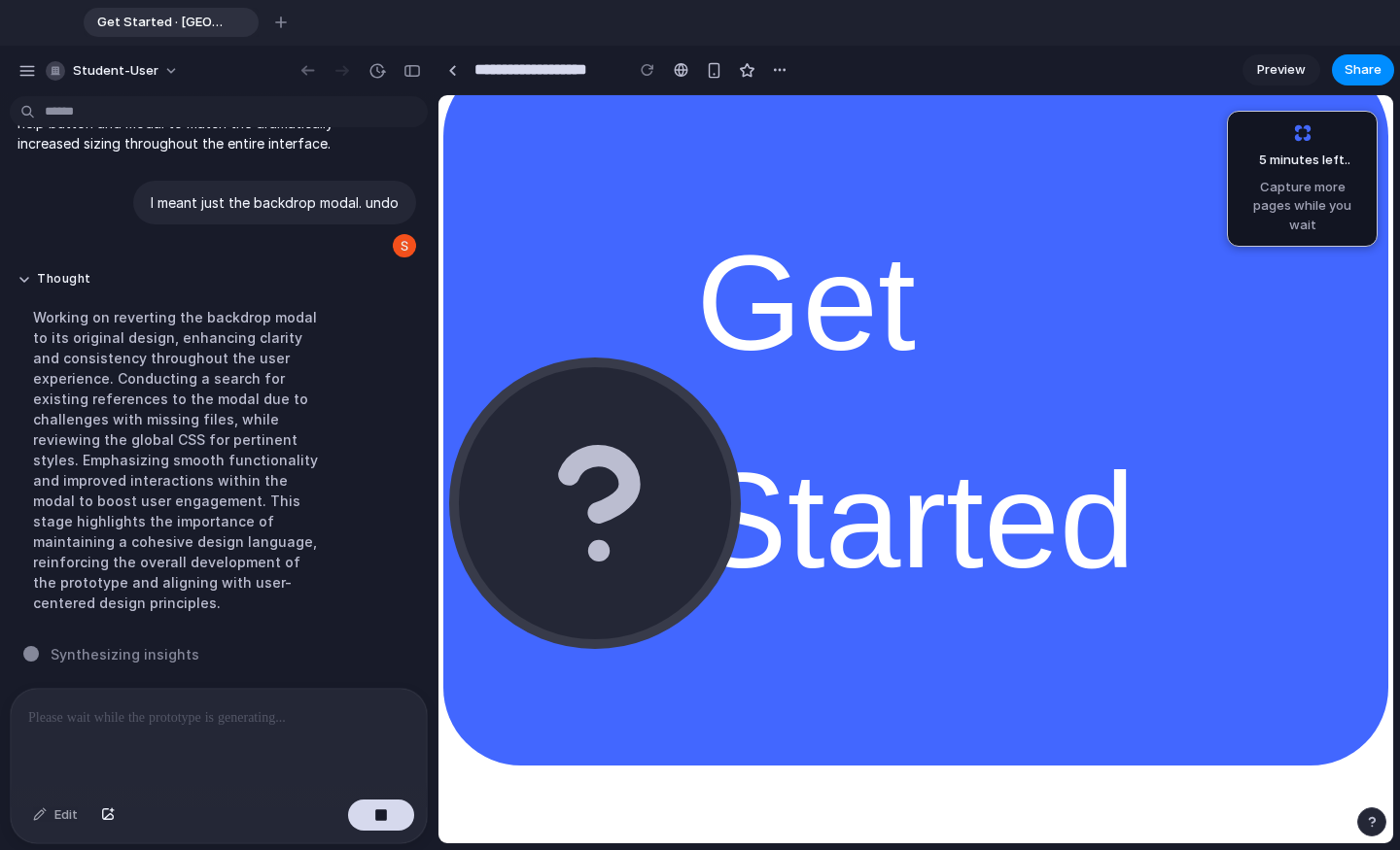
click at [747, 412] on button "Get Started" at bounding box center [915, 412] width 944 height 708
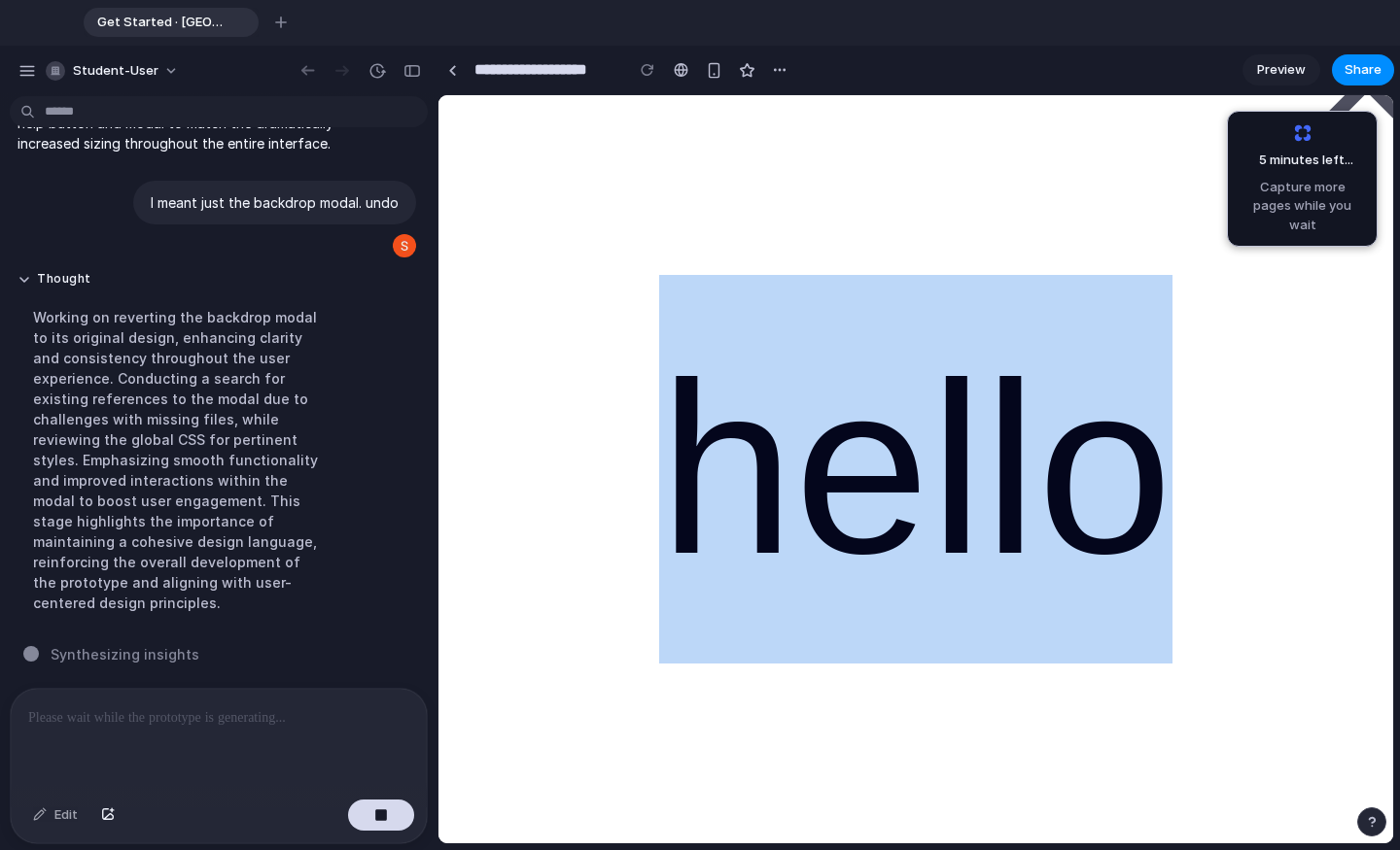
click at [747, 412] on div "× hello" at bounding box center [915, 470] width 1446 height 1322
click at [705, 446] on div "× hello" at bounding box center [915, 470] width 1446 height 1322
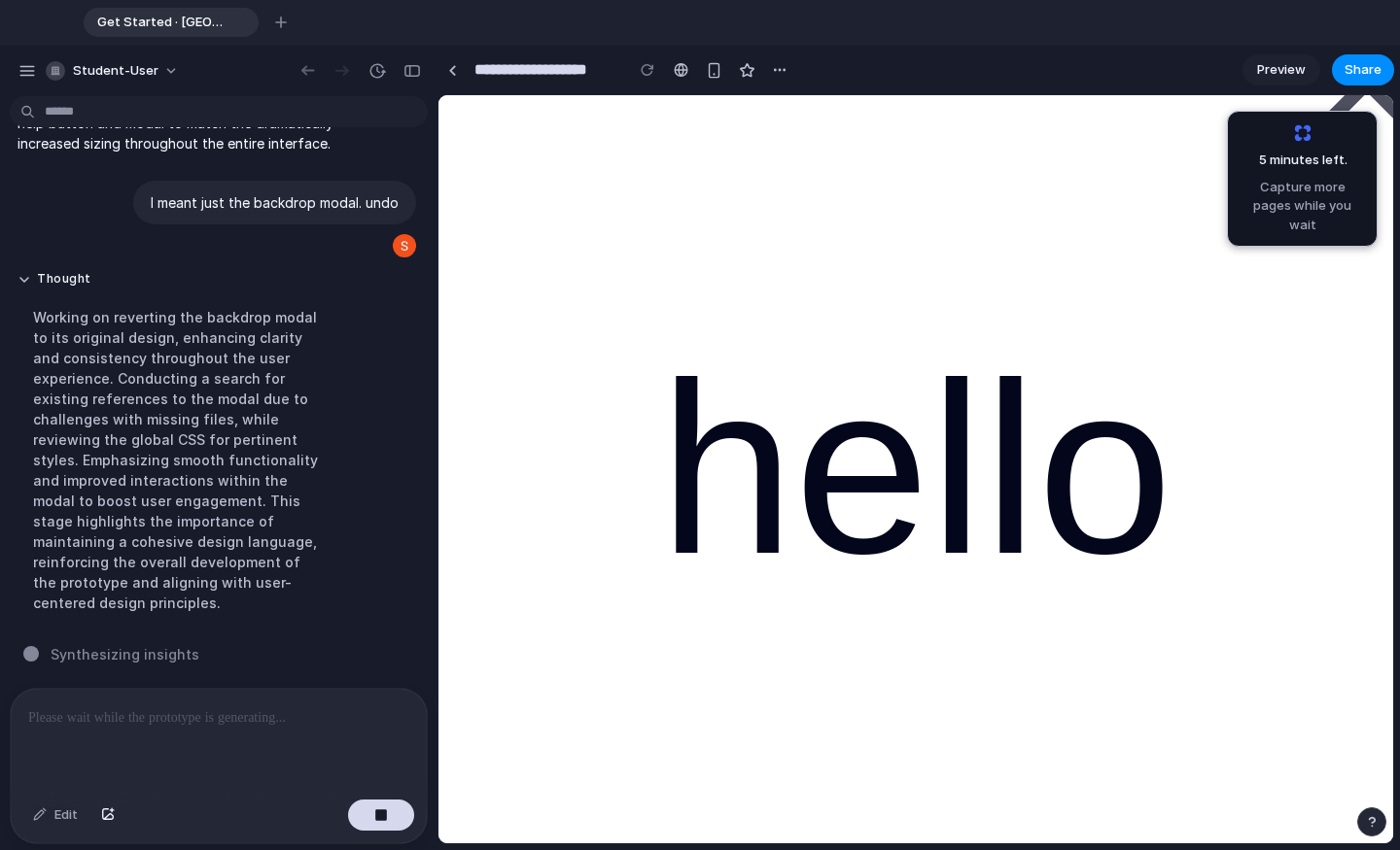
click at [709, 445] on div "× hello" at bounding box center [915, 470] width 1446 height 1322
click at [688, 441] on div "× hello" at bounding box center [915, 470] width 1446 height 1322
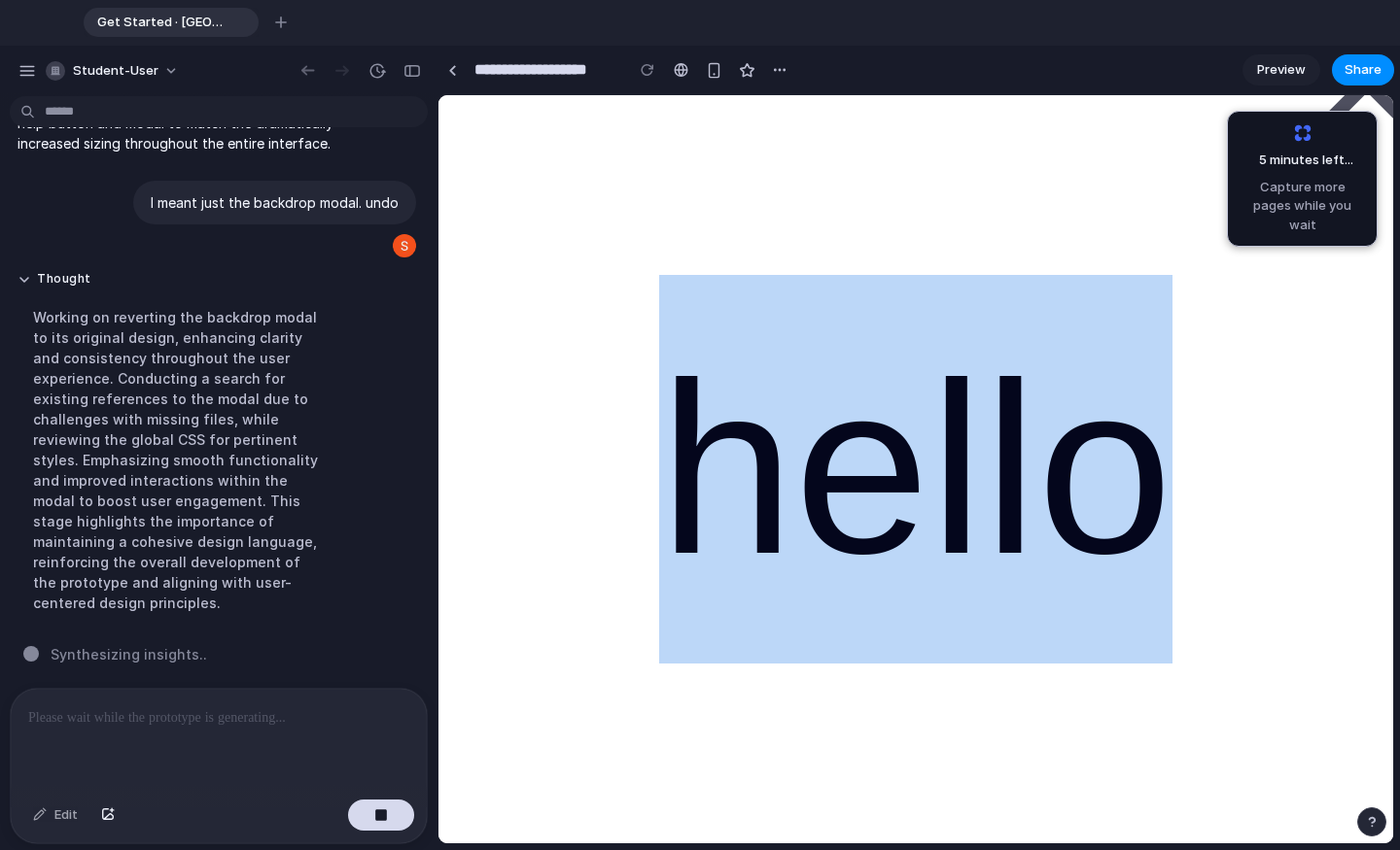
click at [688, 441] on div "× hello" at bounding box center [915, 470] width 1446 height 1322
click at [731, 618] on div "× hello" at bounding box center [915, 470] width 1446 height 1322
click at [968, 442] on div "× hello" at bounding box center [915, 470] width 1446 height 1322
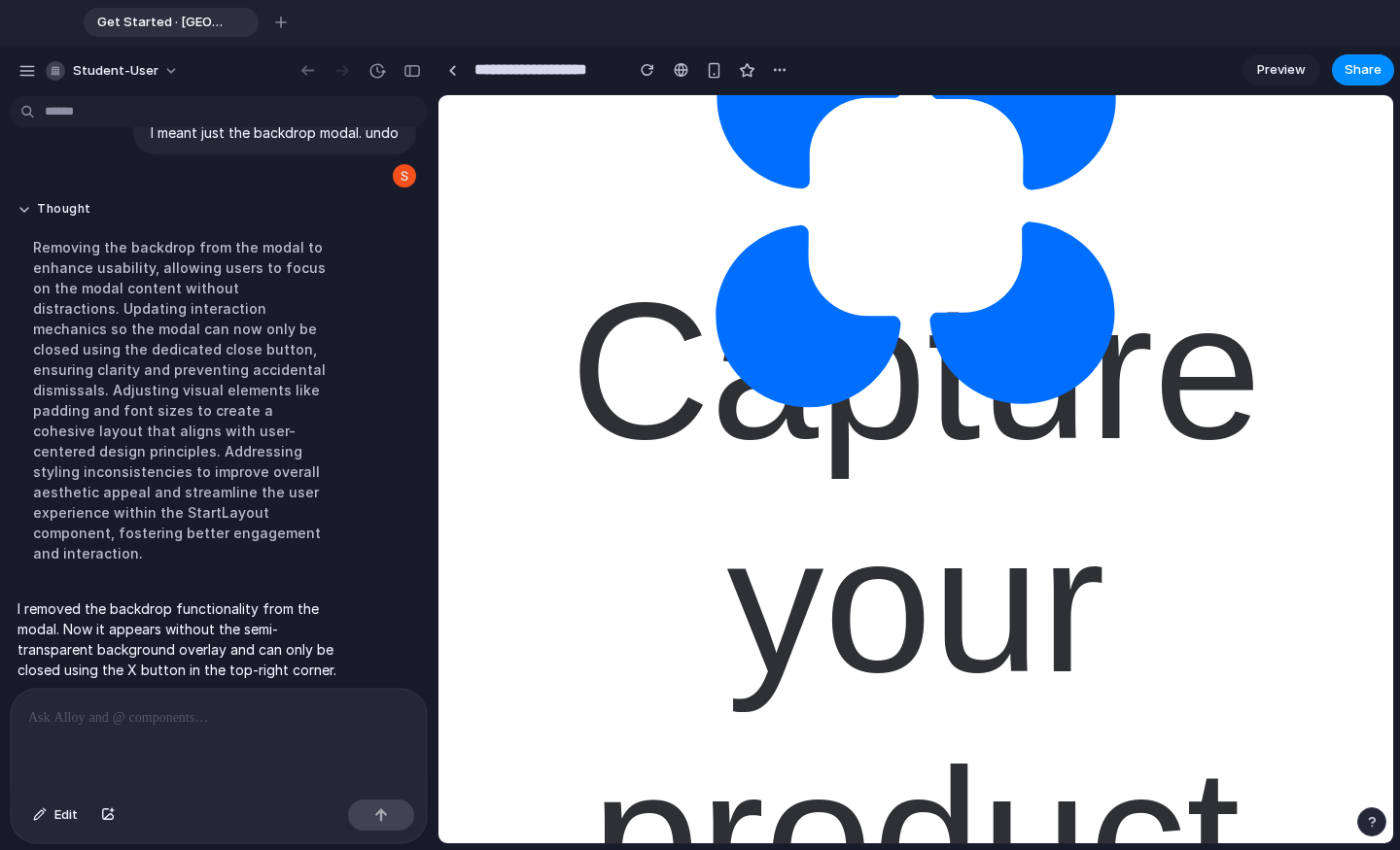
scroll to position [0, 0]
